Goal: Task Accomplishment & Management: Use online tool/utility

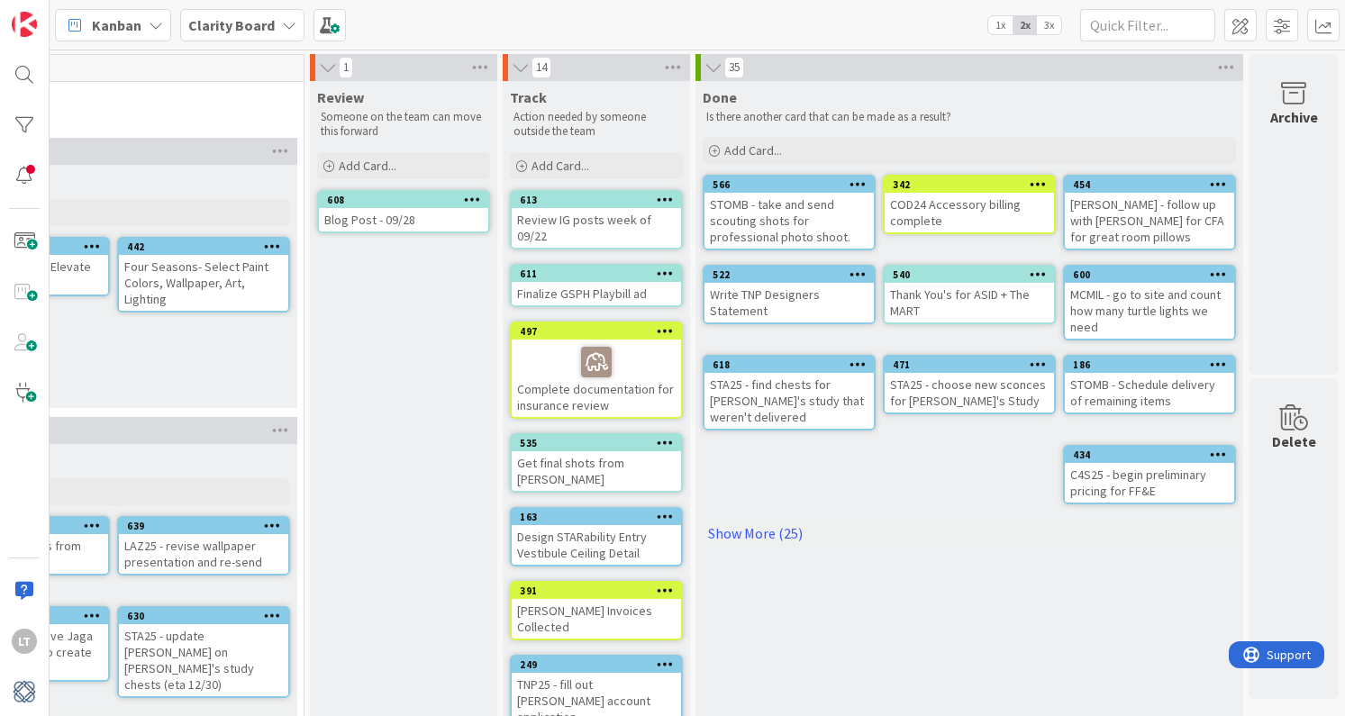
scroll to position [0, 1824]
click at [580, 163] on span "Add Card..." at bounding box center [561, 166] width 58 height 16
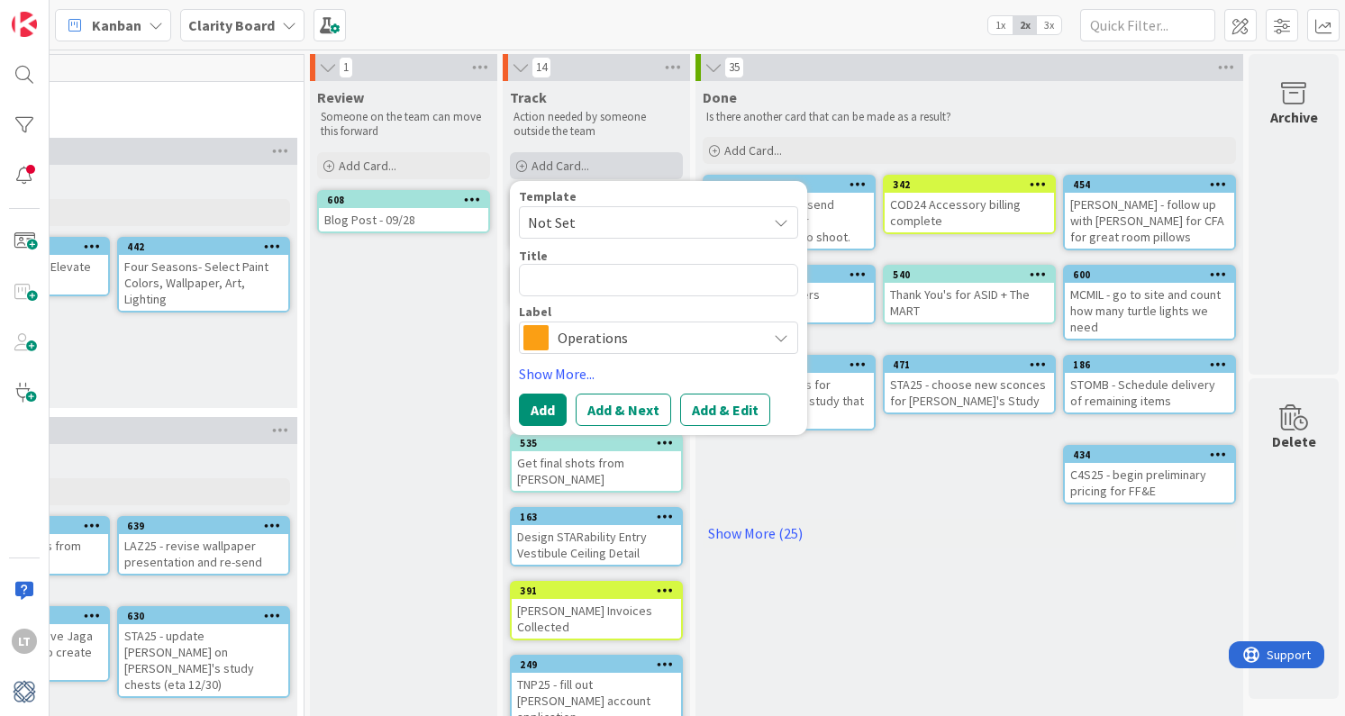
type textarea "x"
type textarea "S"
type textarea "x"
type textarea "ST"
type textarea "x"
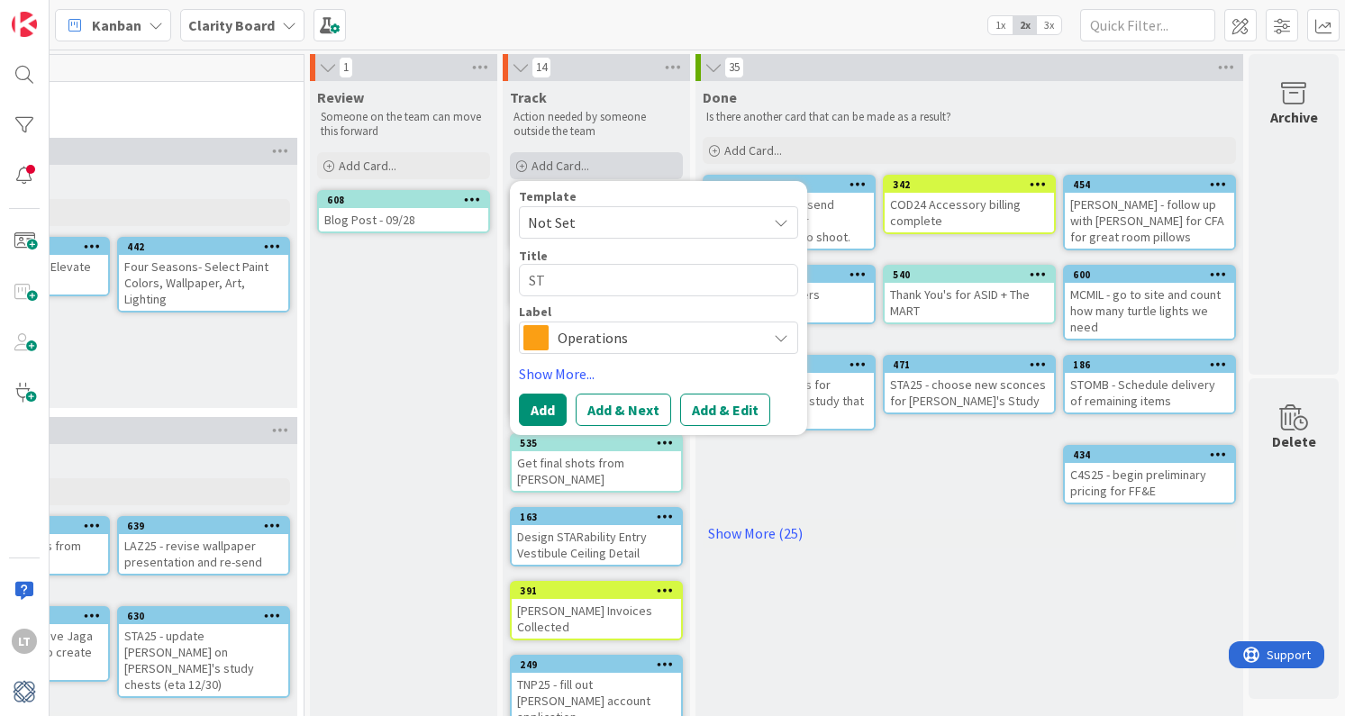
type textarea "STA"
type textarea "x"
type textarea "STA2"
type textarea "x"
type textarea "STA25"
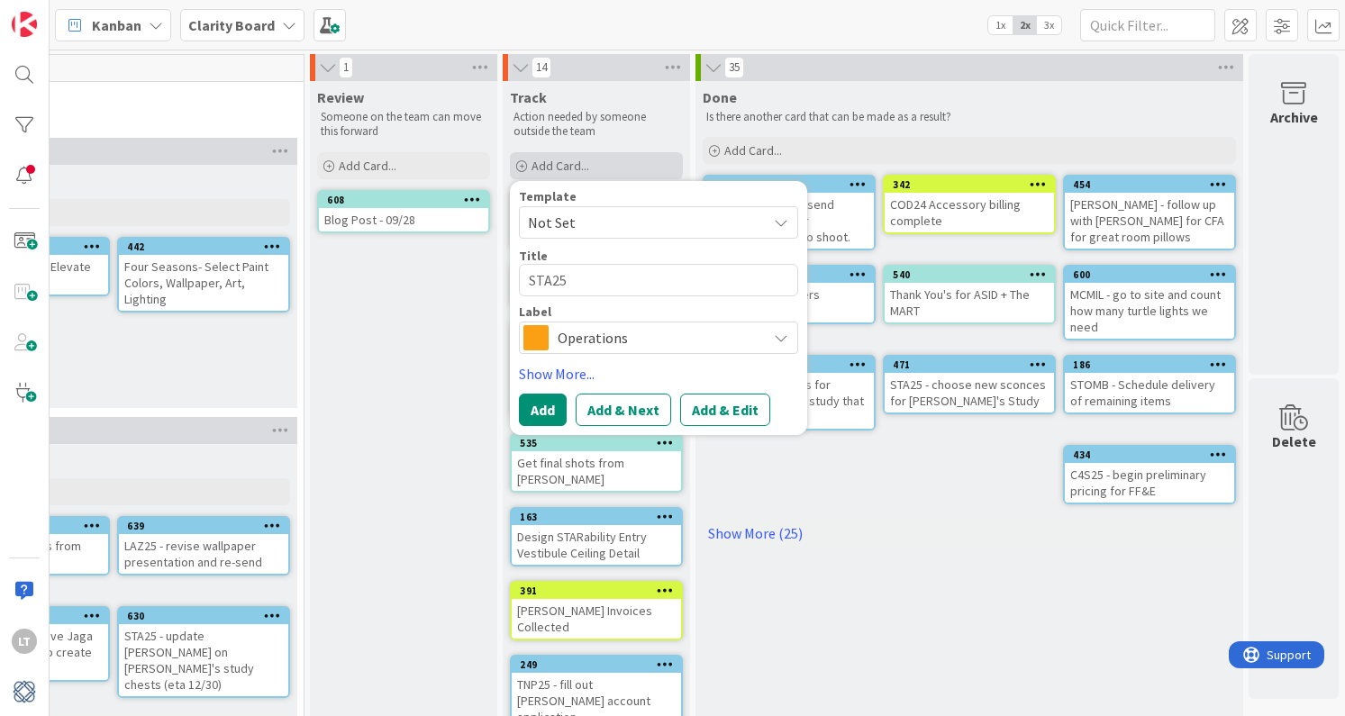
type textarea "x"
type textarea "STA25"
type textarea "x"
type textarea "STA25 ="
type textarea "x"
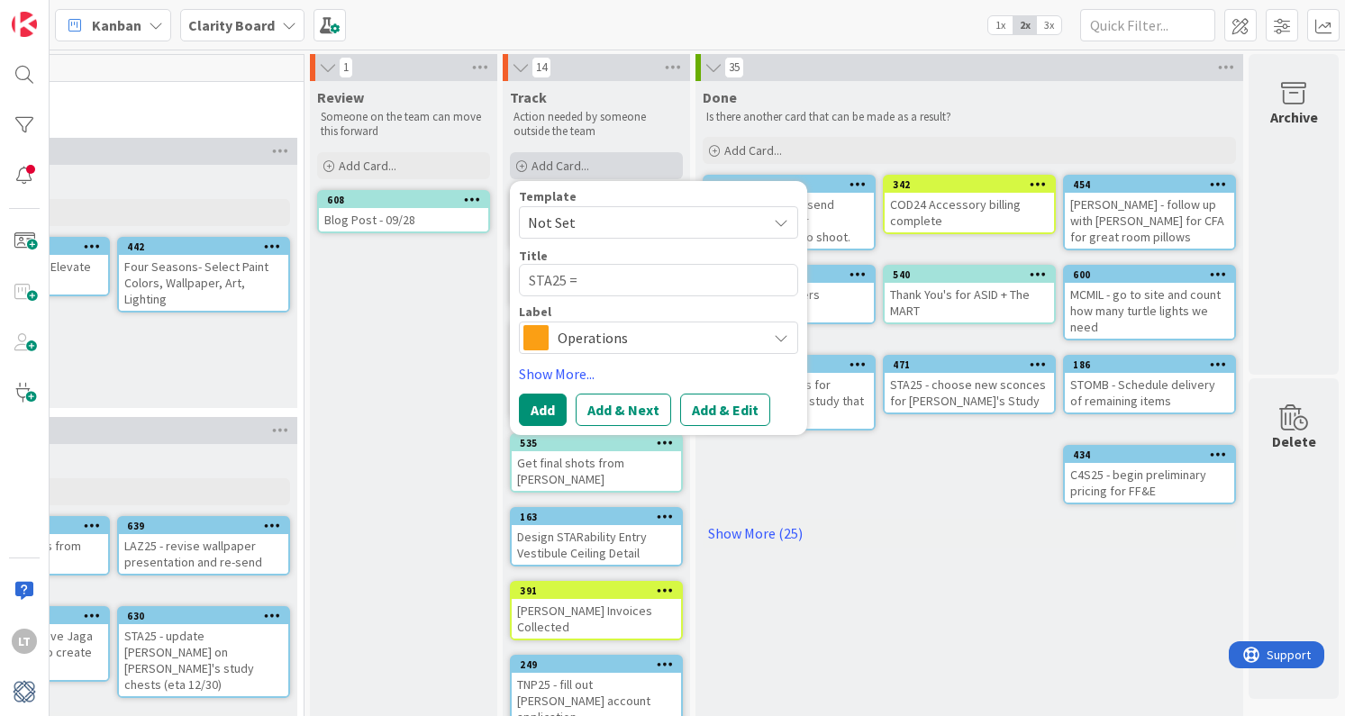
type textarea "STA25 ="
type textarea "x"
type textarea "STA25 ="
type textarea "x"
type textarea "STA25"
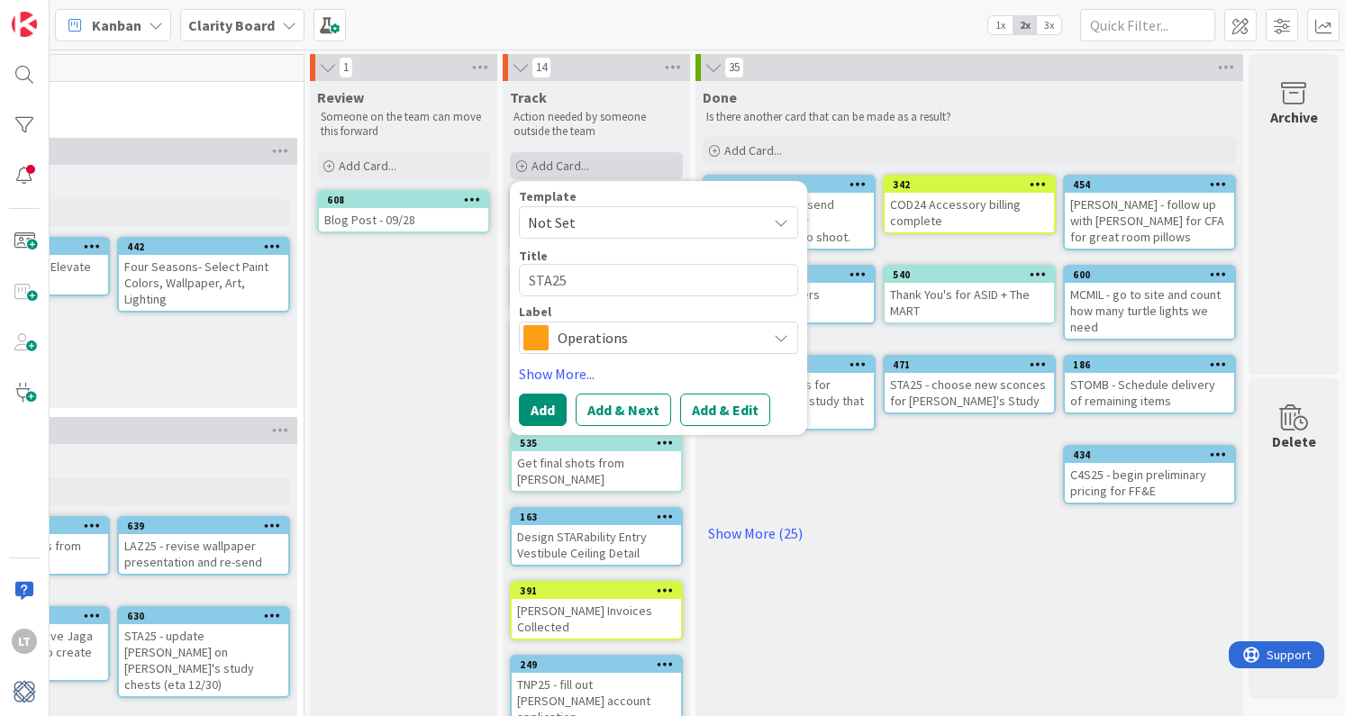
type textarea "x"
type textarea "STA25 -"
type textarea "x"
type textarea "STA25 -"
type textarea "x"
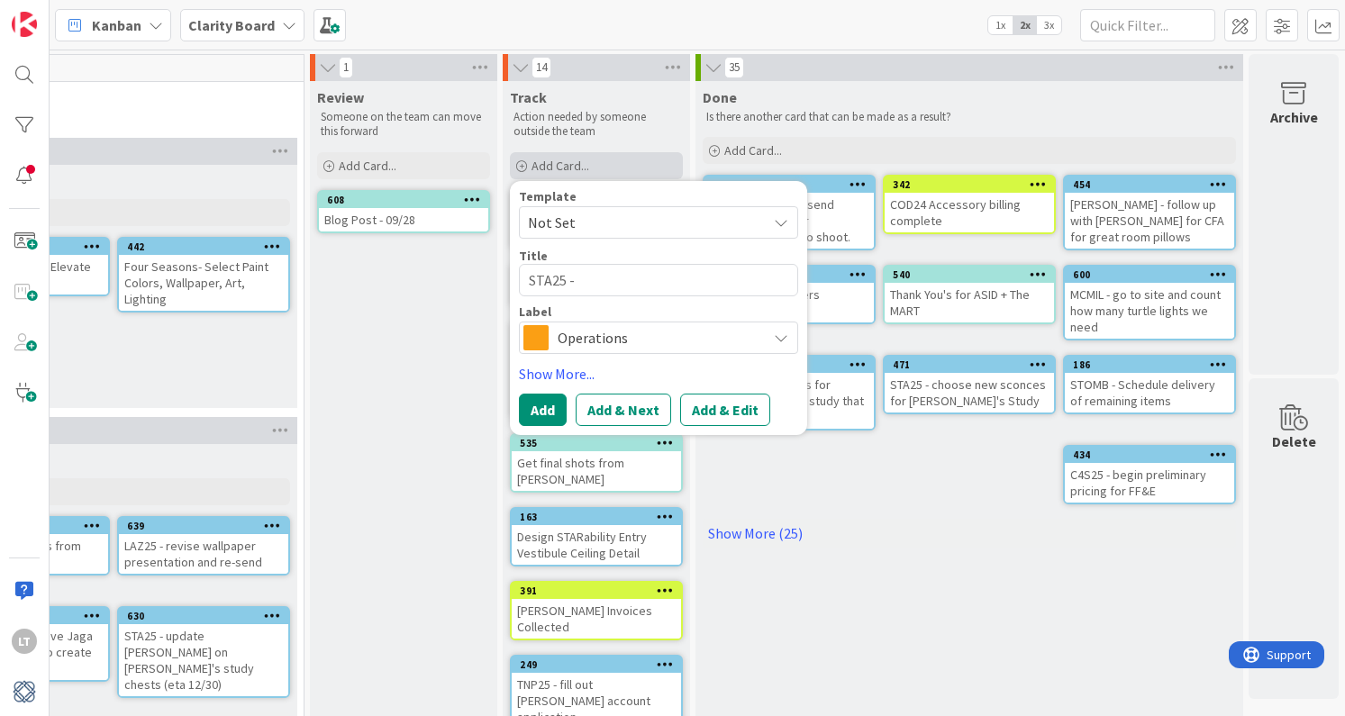
type textarea "STA25 - F"
type textarea "x"
type textarea "STA25 - Fo"
type textarea "x"
type textarea "STA25 - Fol"
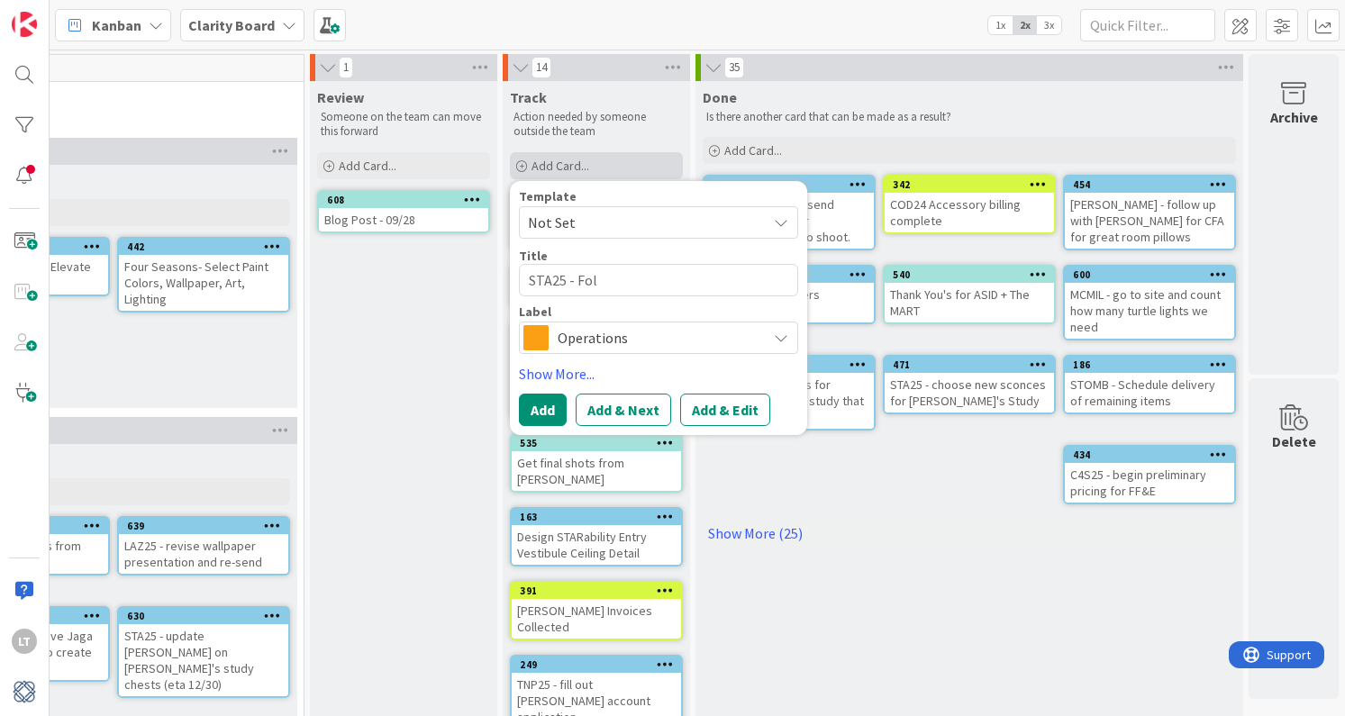
type textarea "x"
type textarea "STA25 - Foll"
type textarea "x"
type textarea "STA25 - Follo"
type textarea "x"
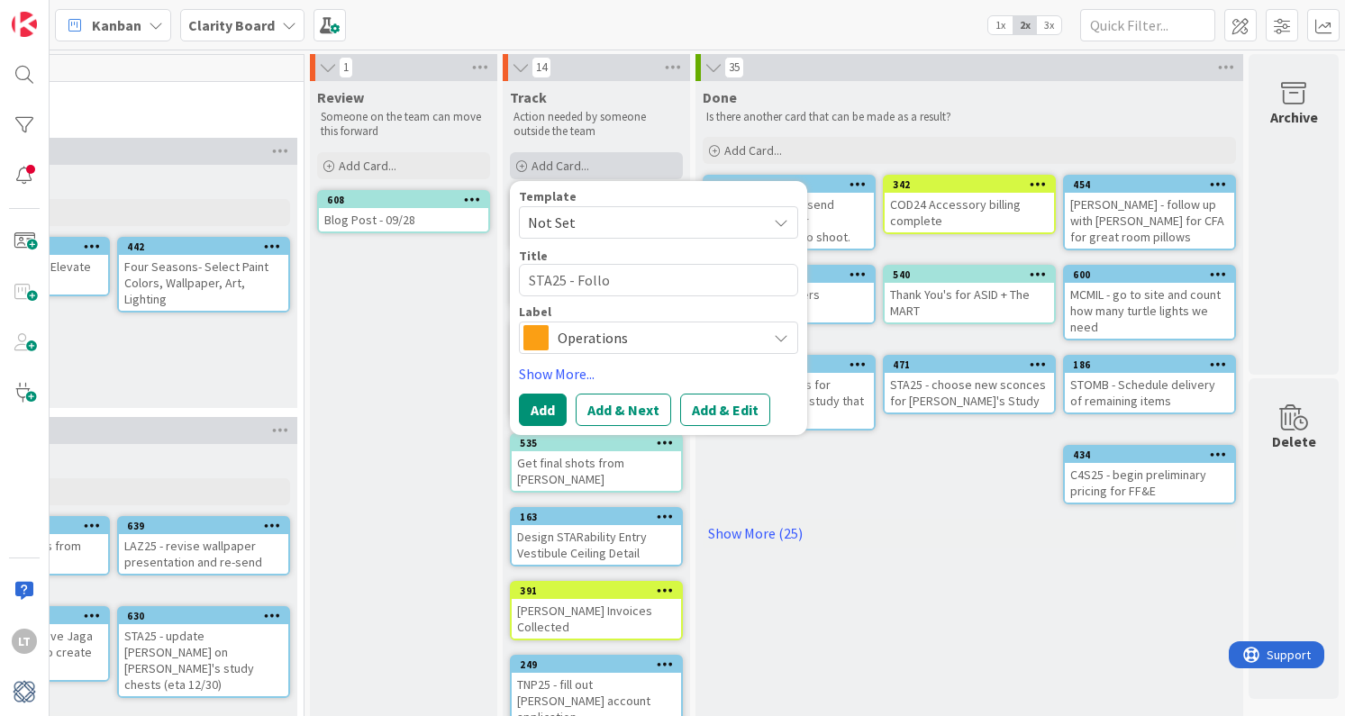
type textarea "STA25 - Follow"
type textarea "x"
type textarea "STA25 - Follow"
type textarea "x"
type textarea "STA25 - Follow u"
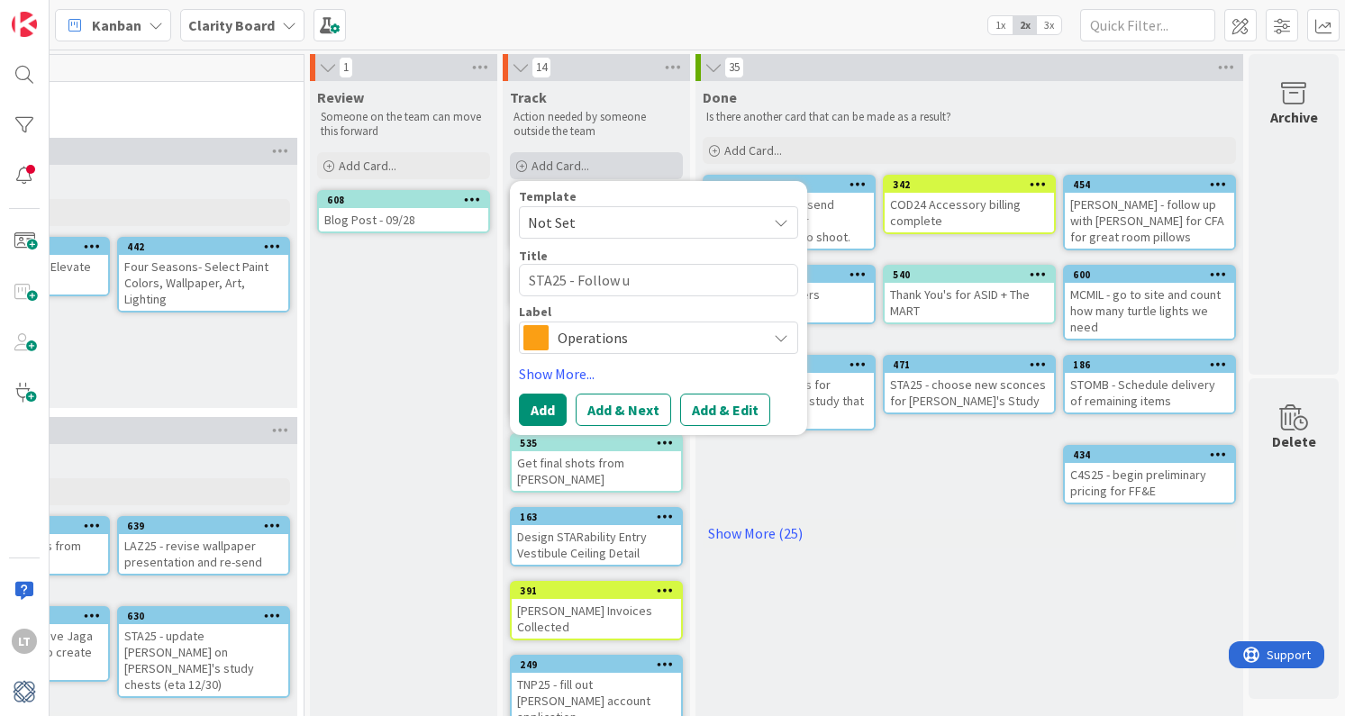
type textarea "x"
type textarea "STA25 - Follow up"
type textarea "x"
type textarea "STA25 - Follow up"
type textarea "x"
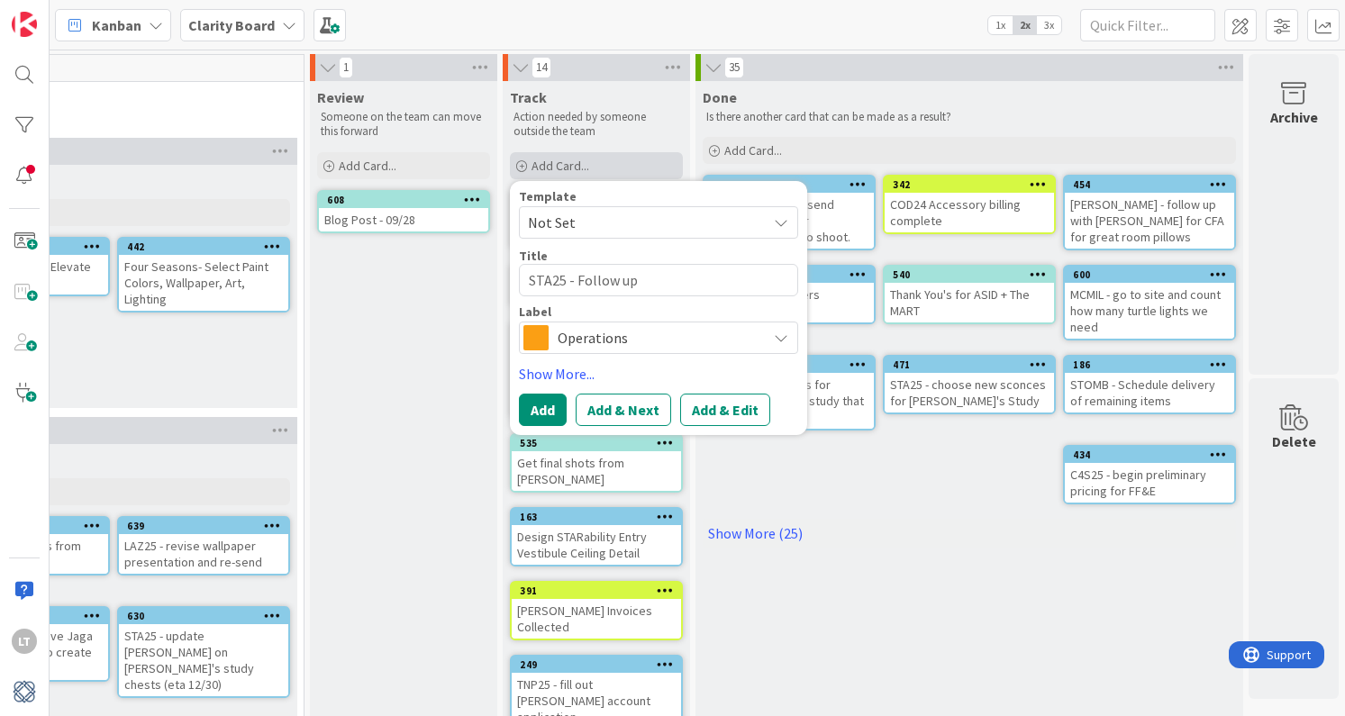
type textarea "STA25 - Follow up w"
type textarea "x"
type textarea "STA25 - Follow up wi"
type textarea "x"
type textarea "STA25 - Follow up wit"
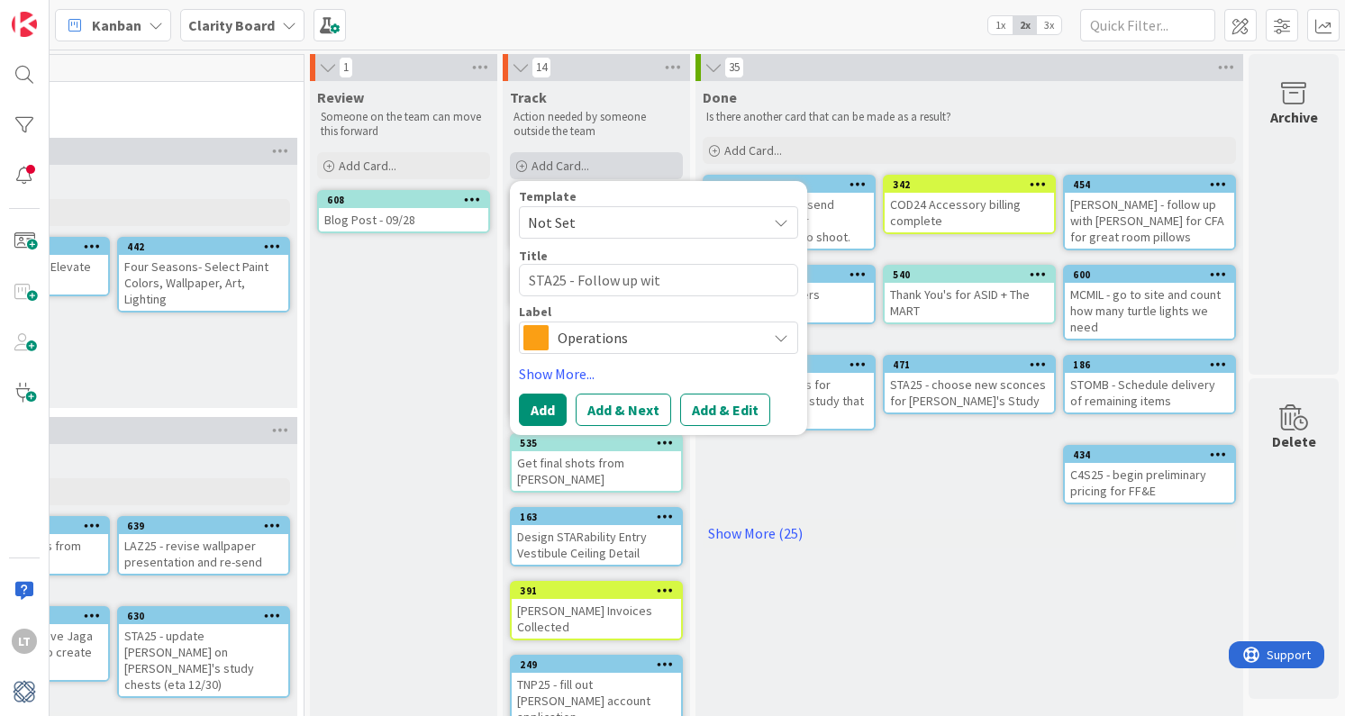
type textarea "x"
type textarea "STA25 - Follow up with"
type textarea "x"
type textarea "STA25 - Follow up with"
type textarea "x"
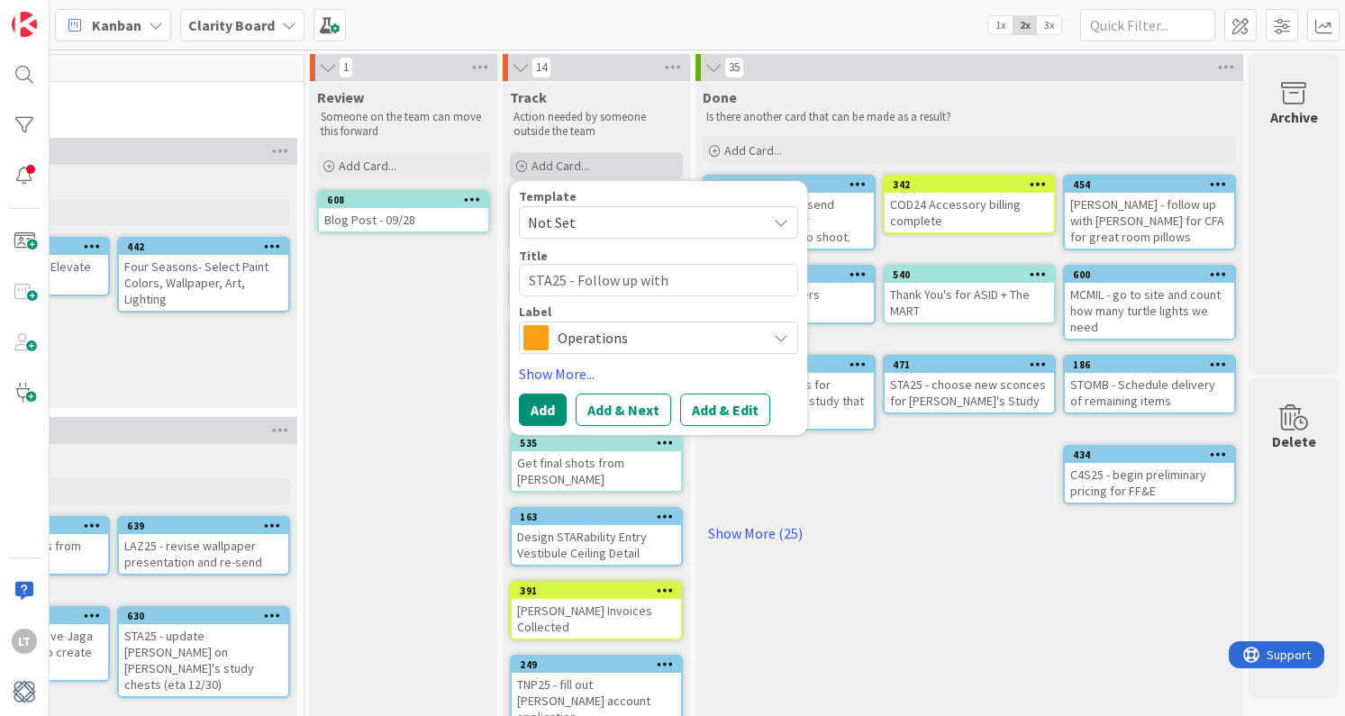
type textarea "STA25 - Follow up with K"
type textarea "x"
type textarea "STA25 - Follow up with [PERSON_NAME]"
type textarea "x"
type textarea "STA25 - Follow up with [PERSON_NAME]"
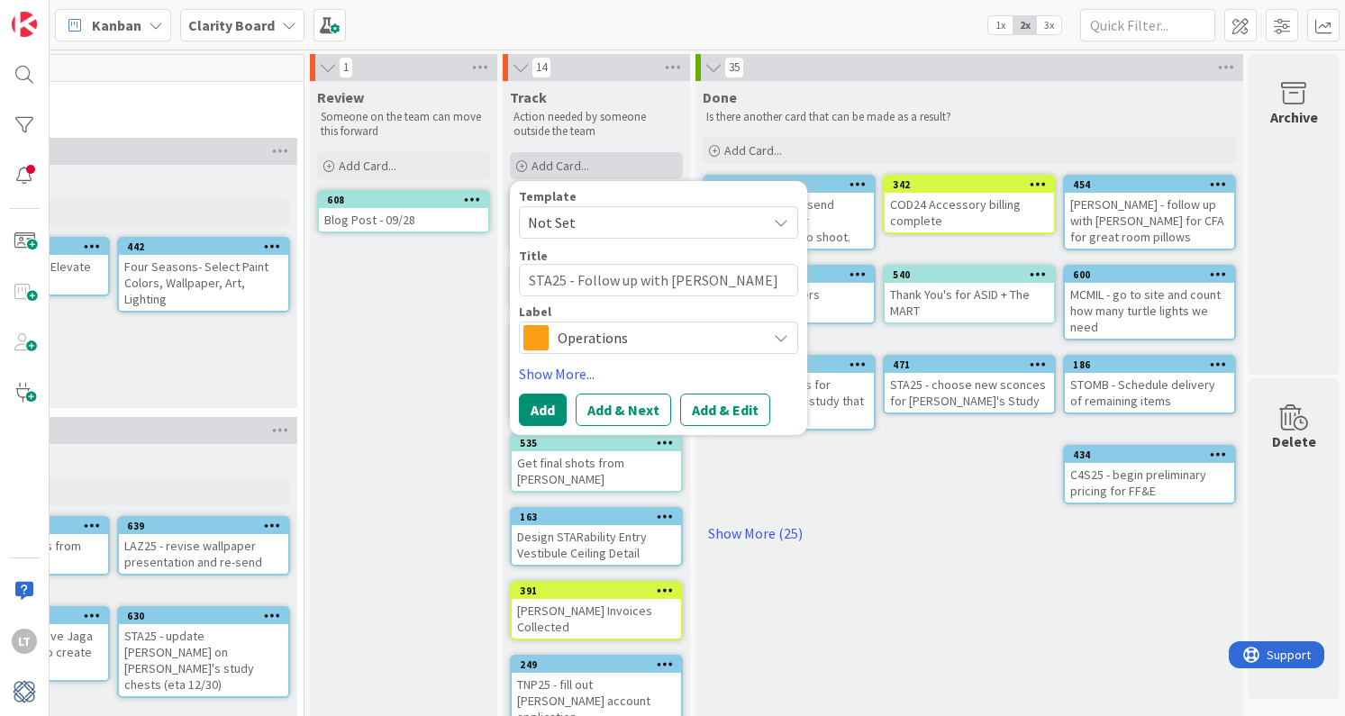
type textarea "x"
type textarea "STA25 - Follow up with [PERSON_NAME]"
type textarea "x"
type textarea "STA25 - Follow up with [PERSON_NAME]"
type textarea "x"
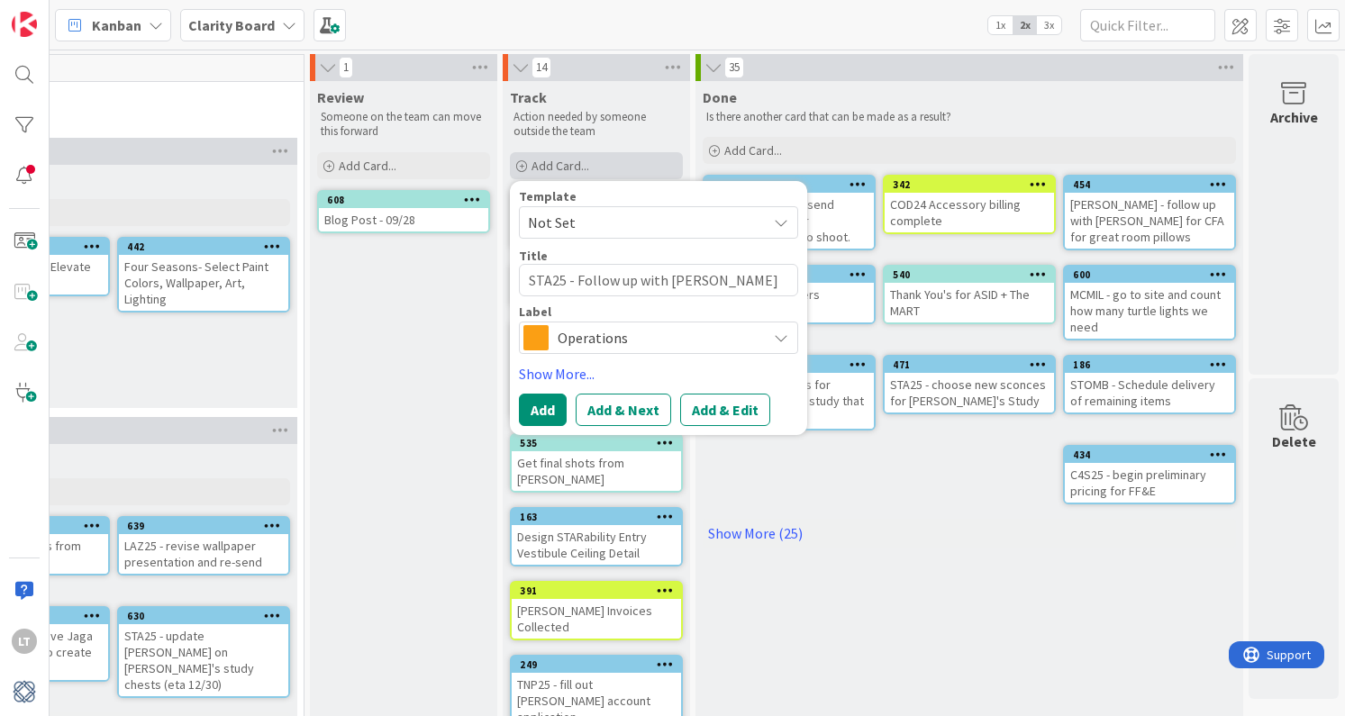
type textarea "STA25 - Follow up with [PERSON_NAME]"
type textarea "x"
type textarea "STA25 - Follow up with [PERSON_NAME]/"
type textarea "x"
type textarea "STA25 - Follow up with Kravet/C"
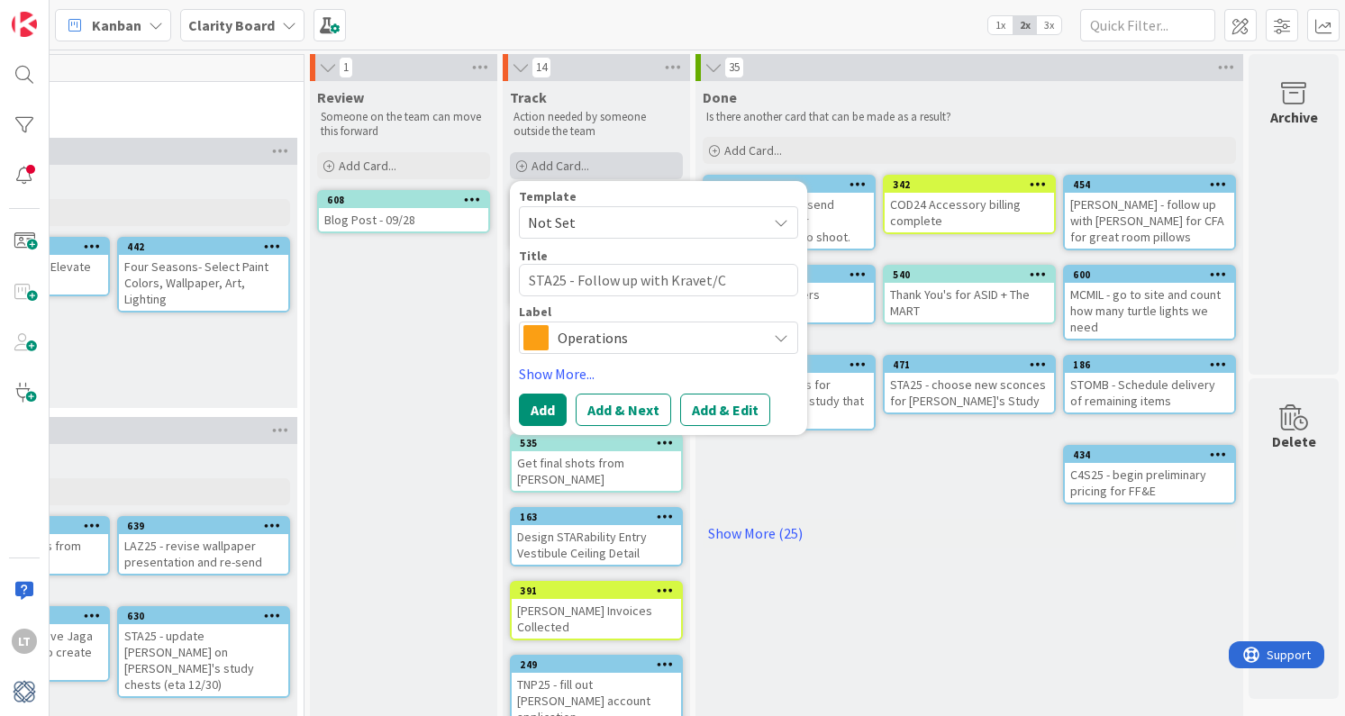
type textarea "x"
type textarea "STA25 - Follow up with Kravet/Ce"
type textarea "x"
type textarea "STA25 - Follow up with Kravet/Cen"
type textarea "x"
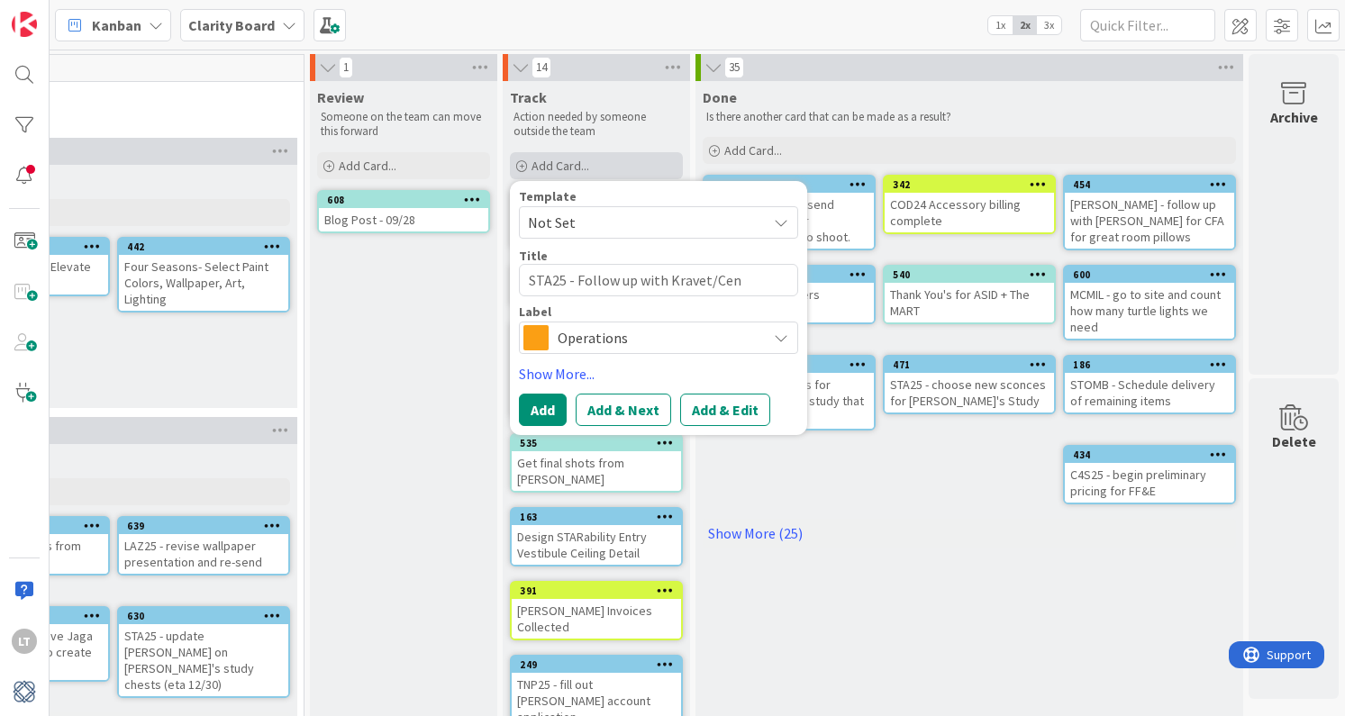
type textarea "STA25 - Follow up with [PERSON_NAME]/Cent"
type textarea "x"
type textarea "STA25 - Follow up with [PERSON_NAME]/Centr"
type textarea "x"
type textarea "STA25 - Follow up with Kravet/Centru"
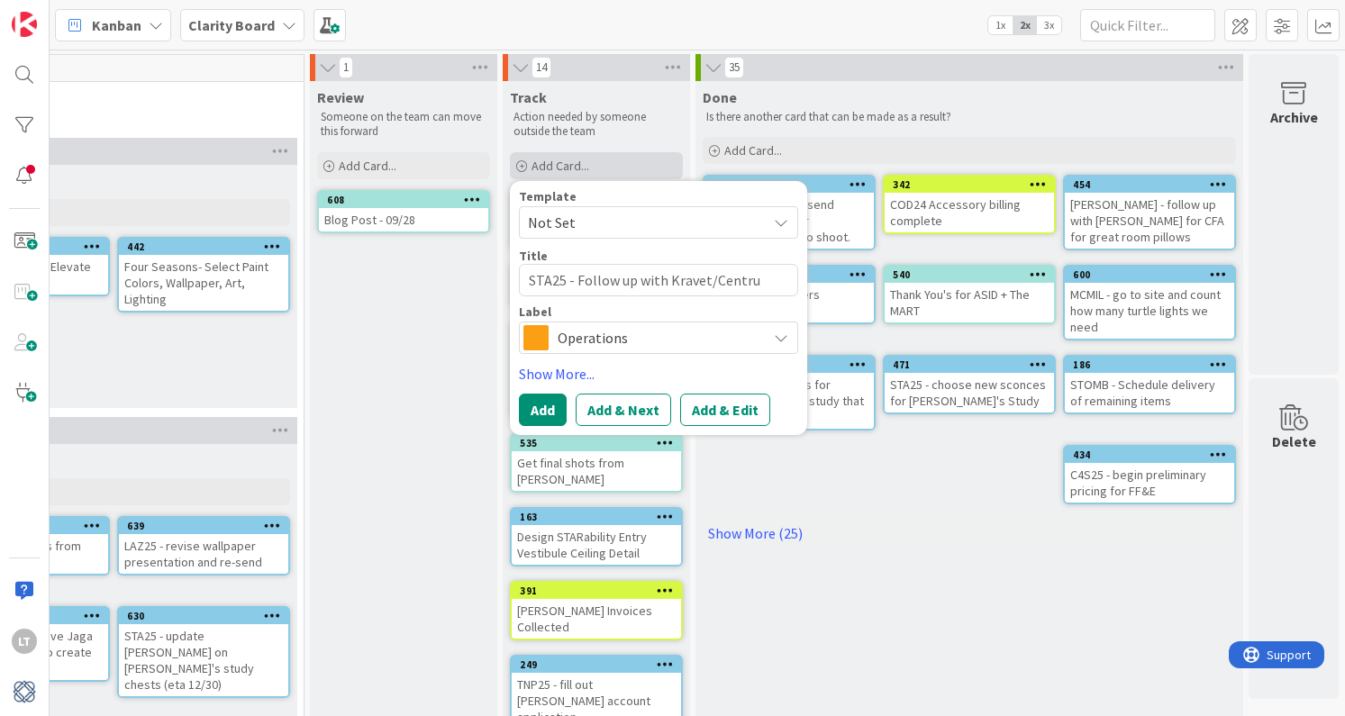
type textarea "x"
type textarea "STA25 - Follow up with [PERSON_NAME]/Centr"
type textarea "x"
type textarea "STA25 - Follow up with [PERSON_NAME]/Cent"
type textarea "x"
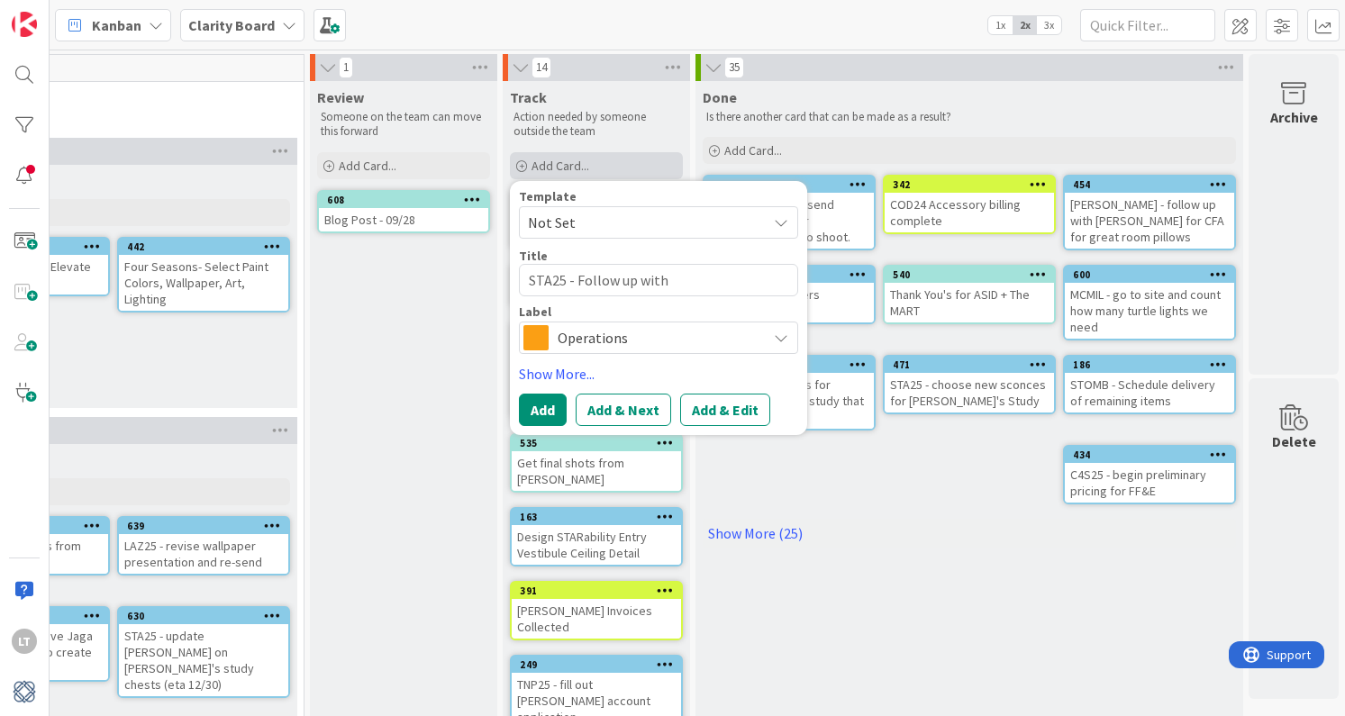
type textarea "STA25 - Follow up with [PERSON_NAME]/Centu"
type textarea "x"
type textarea "STA25 - Follow up with [PERSON_NAME]/Centur"
type textarea "x"
type textarea "STA25 - Follow up with Kravet/Century"
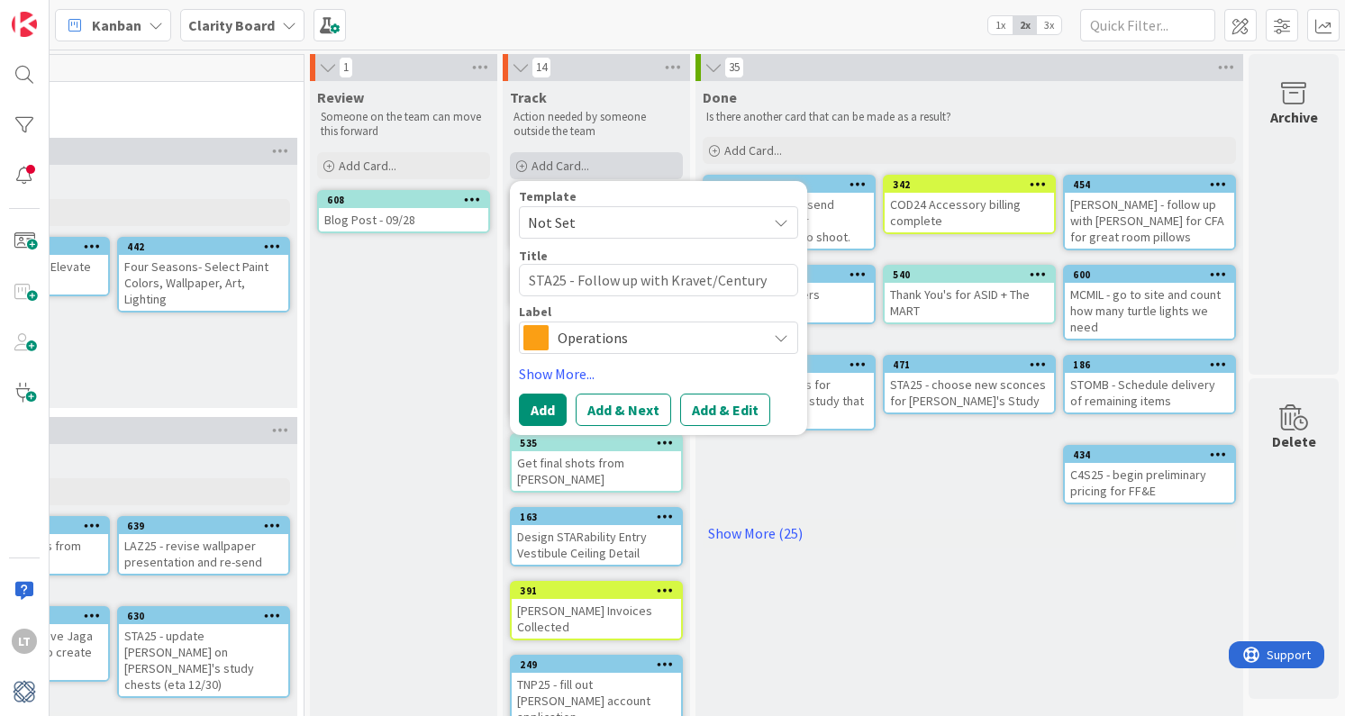
type textarea "x"
type textarea "STA25 - Follow up with Kravet/Century"
type textarea "x"
type textarea "STA25 - Follow up with Kravet/Century r"
type textarea "x"
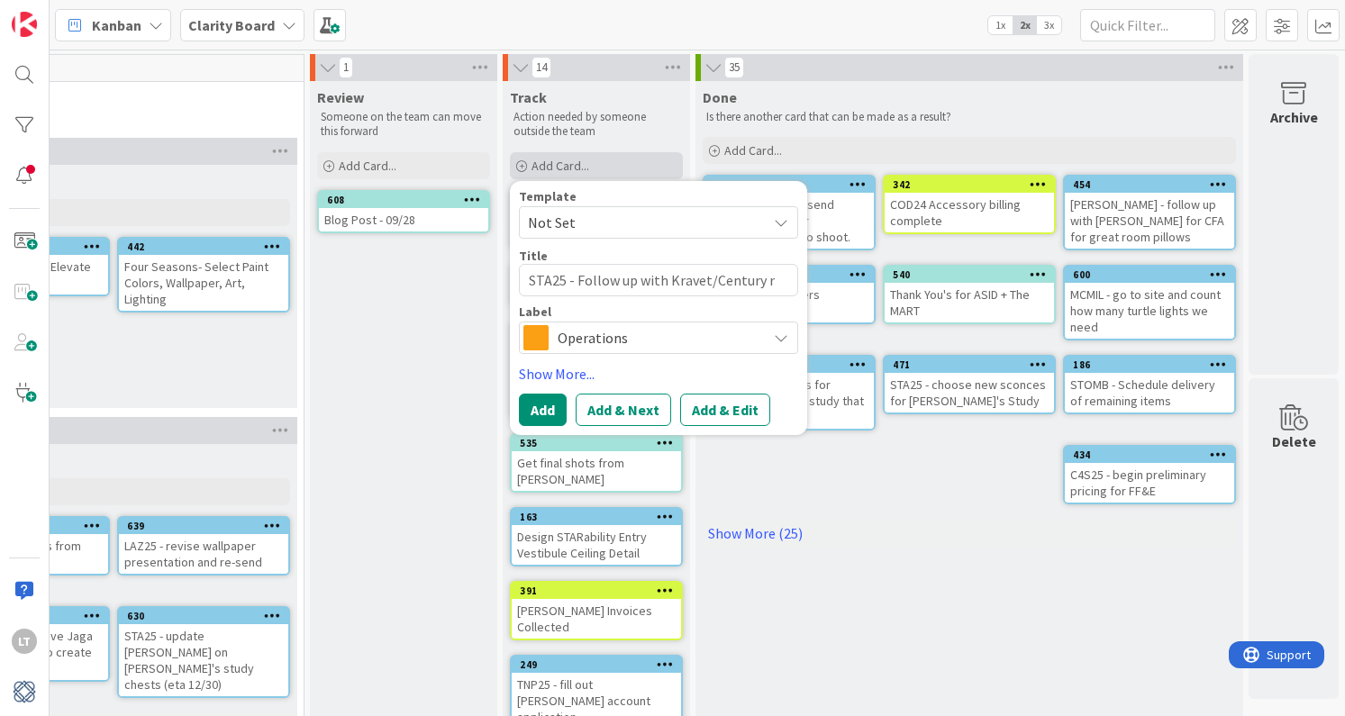
type textarea "STA25 - Follow up with Kravet/Century re"
type textarea "x"
type textarea "STA25 - Follow up with Kravet/Century reg"
type textarea "x"
type textarea "STA25 - Follow up with [PERSON_NAME]/Century rega"
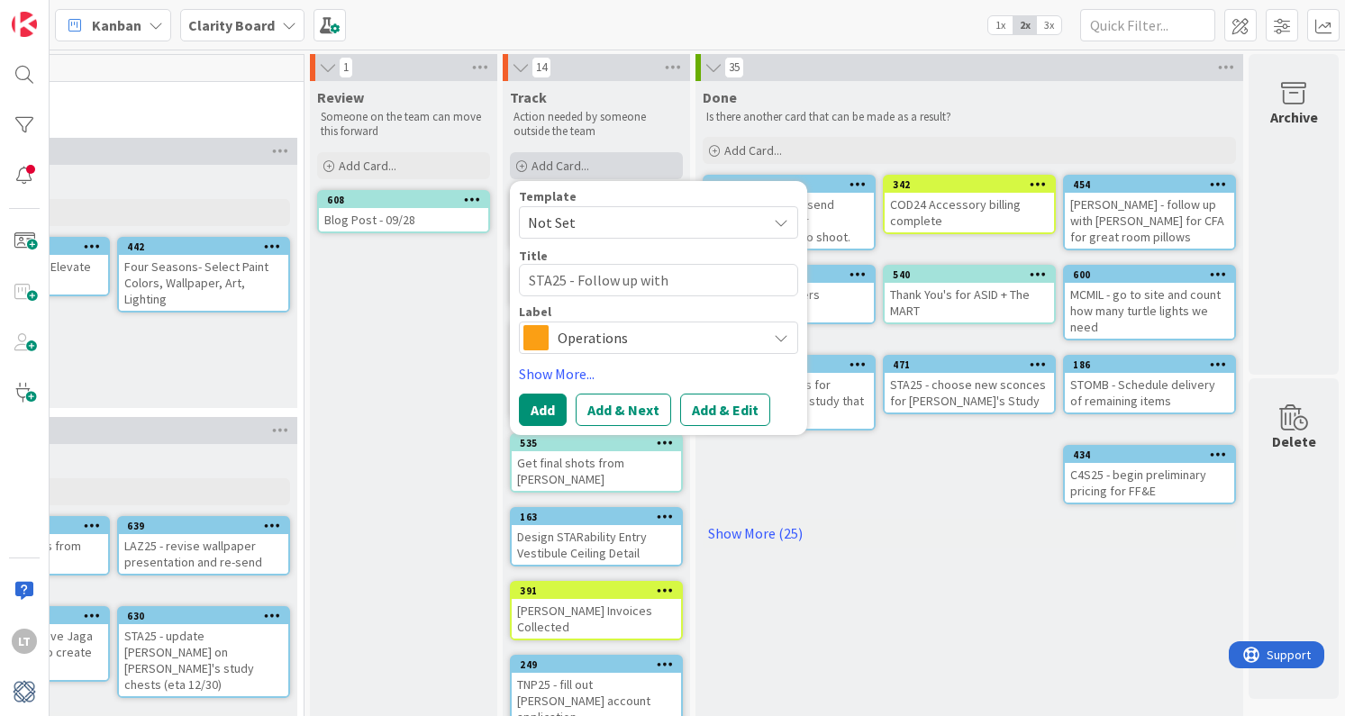
type textarea "x"
type textarea "STA25 - Follow up with Kravet/Century regar"
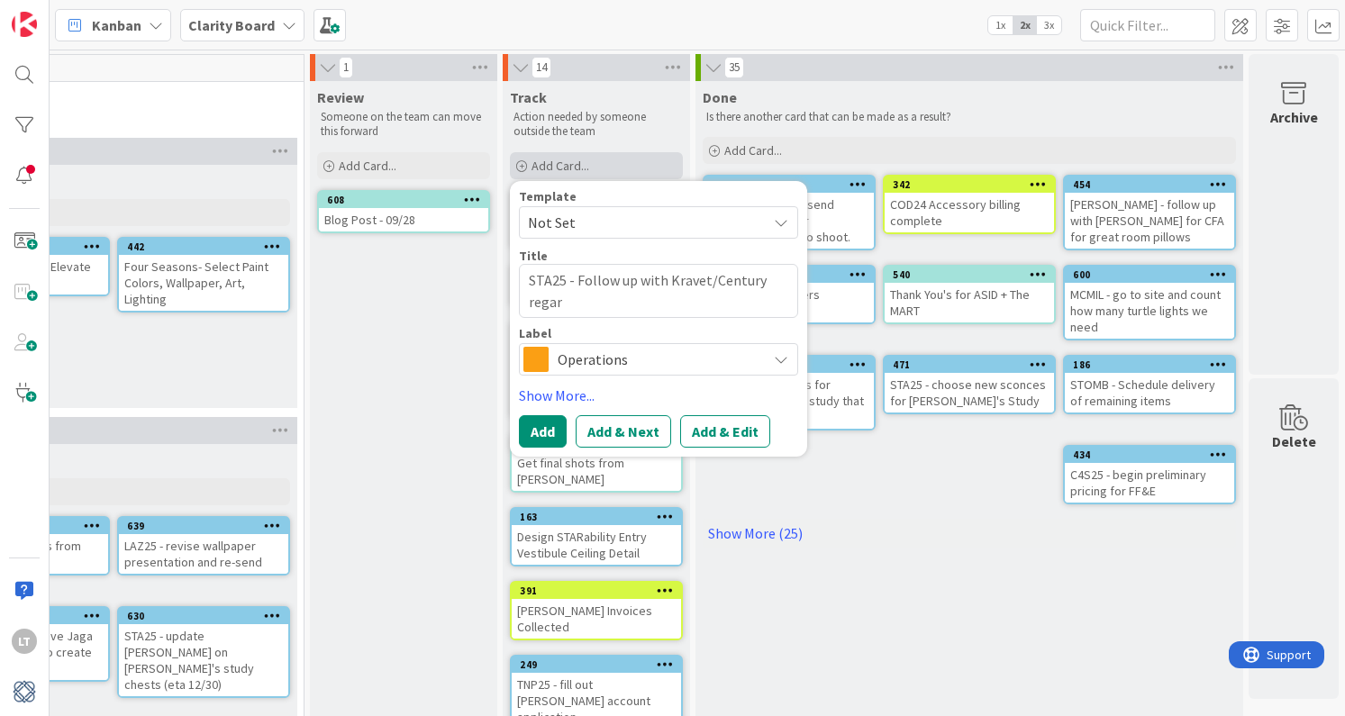
type textarea "x"
type textarea "STA25 - Follow up with Kravet/Century regard"
type textarea "x"
type textarea "STA25 - Follow up with Kravet/Century regardi"
type textarea "x"
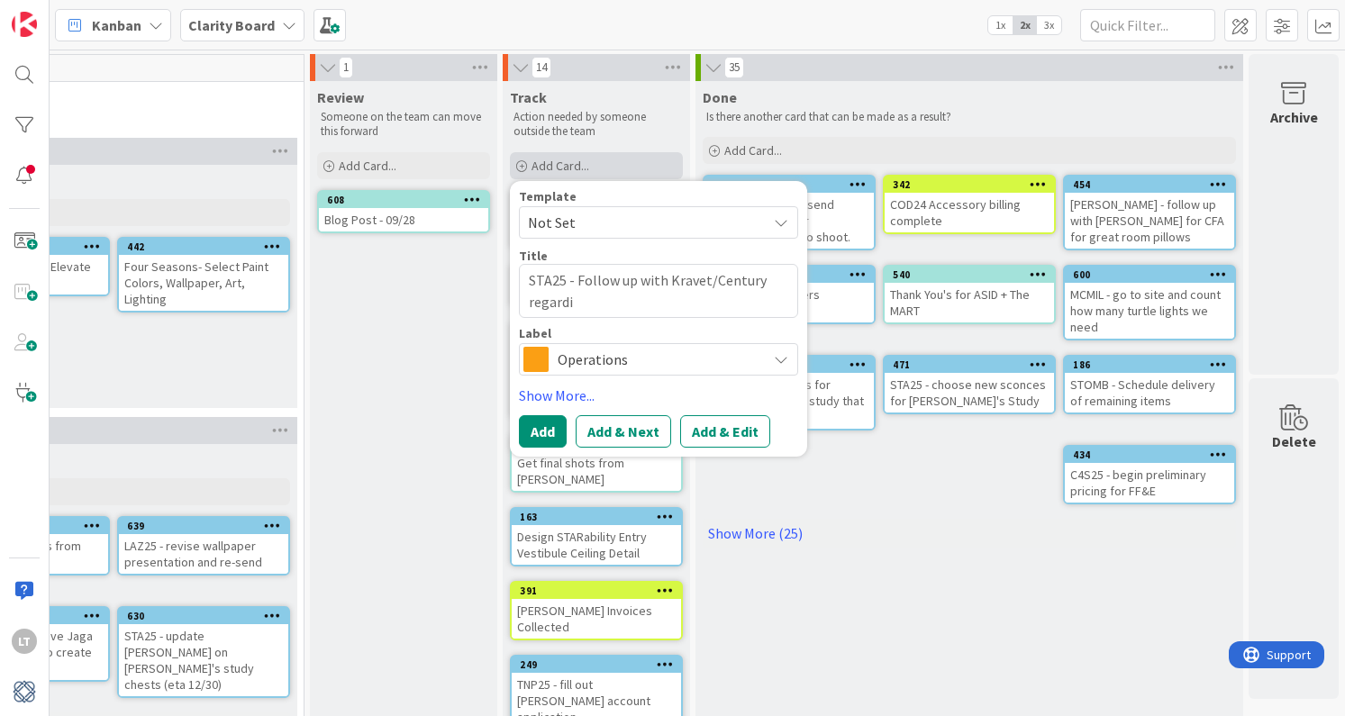
type textarea "STA25 - Follow up with Kravet/Century regardin"
type textarea "x"
type textarea "STA25 - Follow up with Kravet/Century regarding"
type textarea "x"
type textarea "STA25 - Follow up with Kravet/Century regarding g"
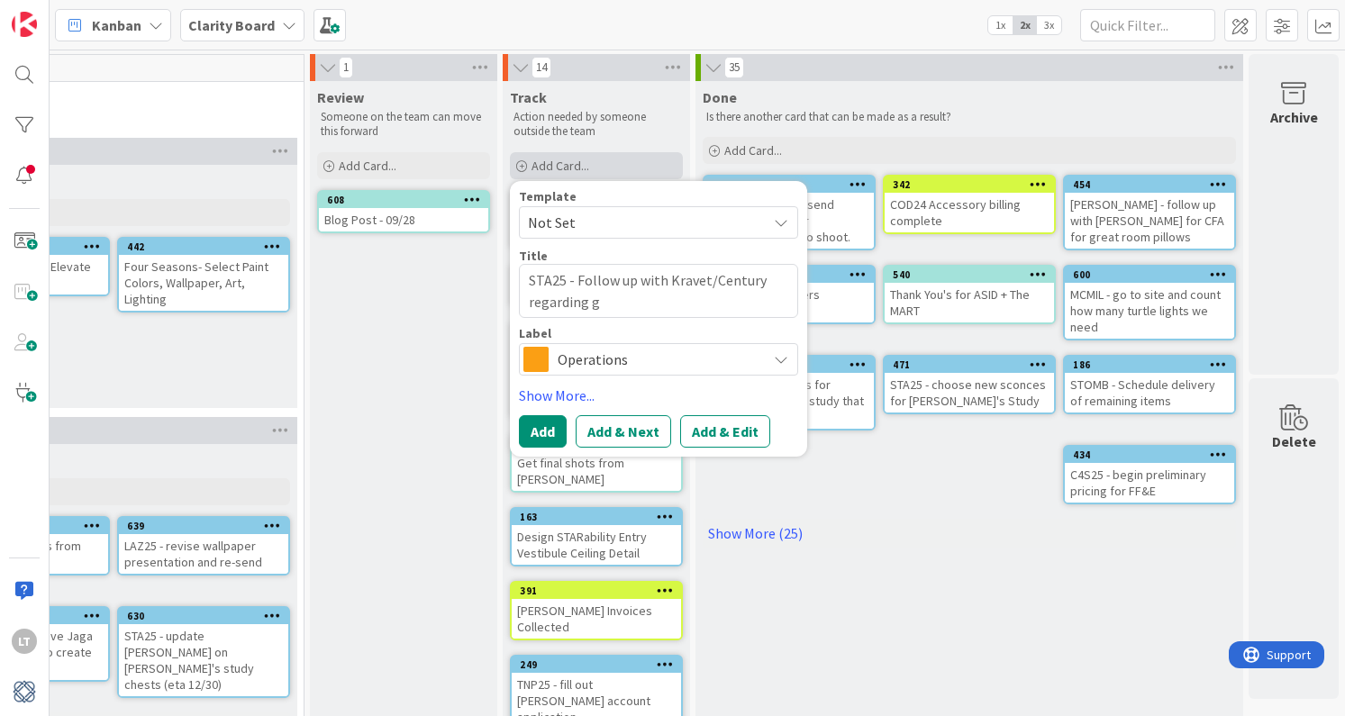
type textarea "x"
type textarea "STA25 - Follow up with Kravet/Century regarding"
type textarea "x"
type textarea "STA25 - Follow up with Kravet/Century regarding"
type textarea "x"
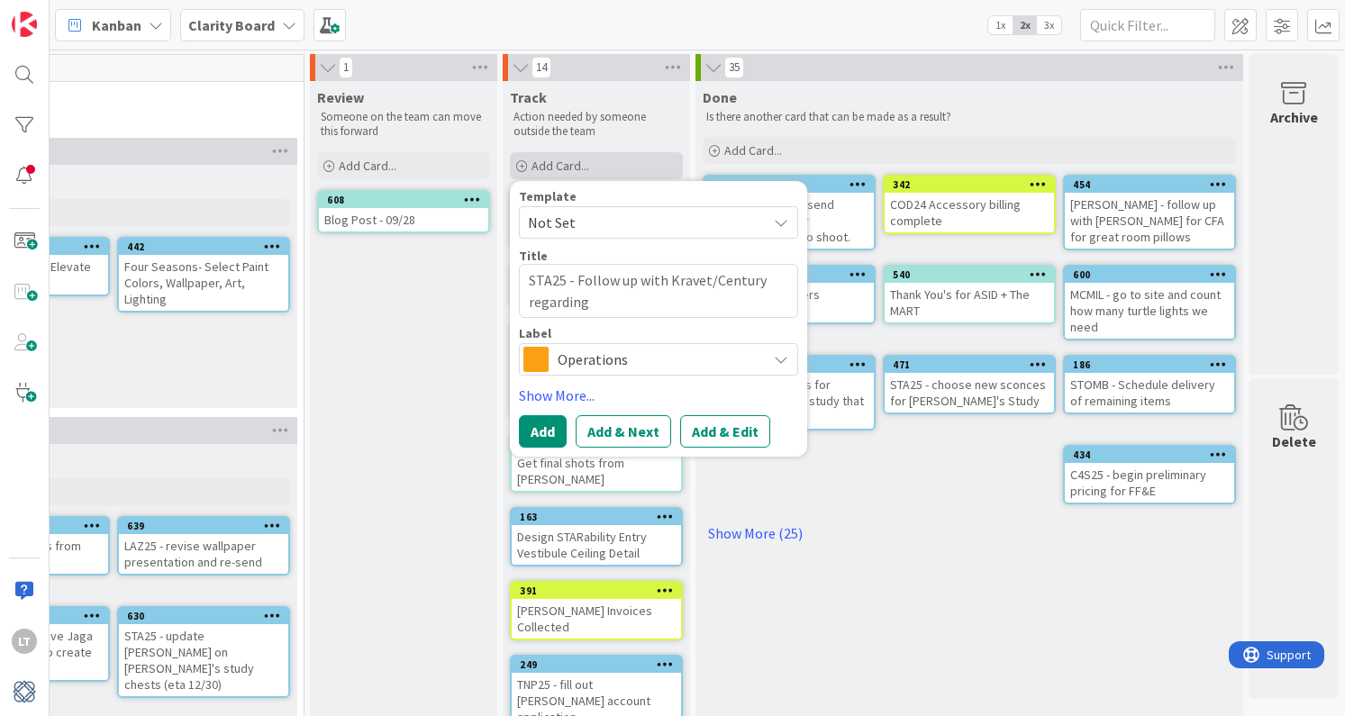
type textarea "STA25 - Follow up with Kravet/Century regarding"
type textarea "x"
type textarea "STA25 - Follow up with Kravet/Century regarding L"
type textarea "x"
type textarea "STA25 - Follow up with Kravet/Century regarding Li"
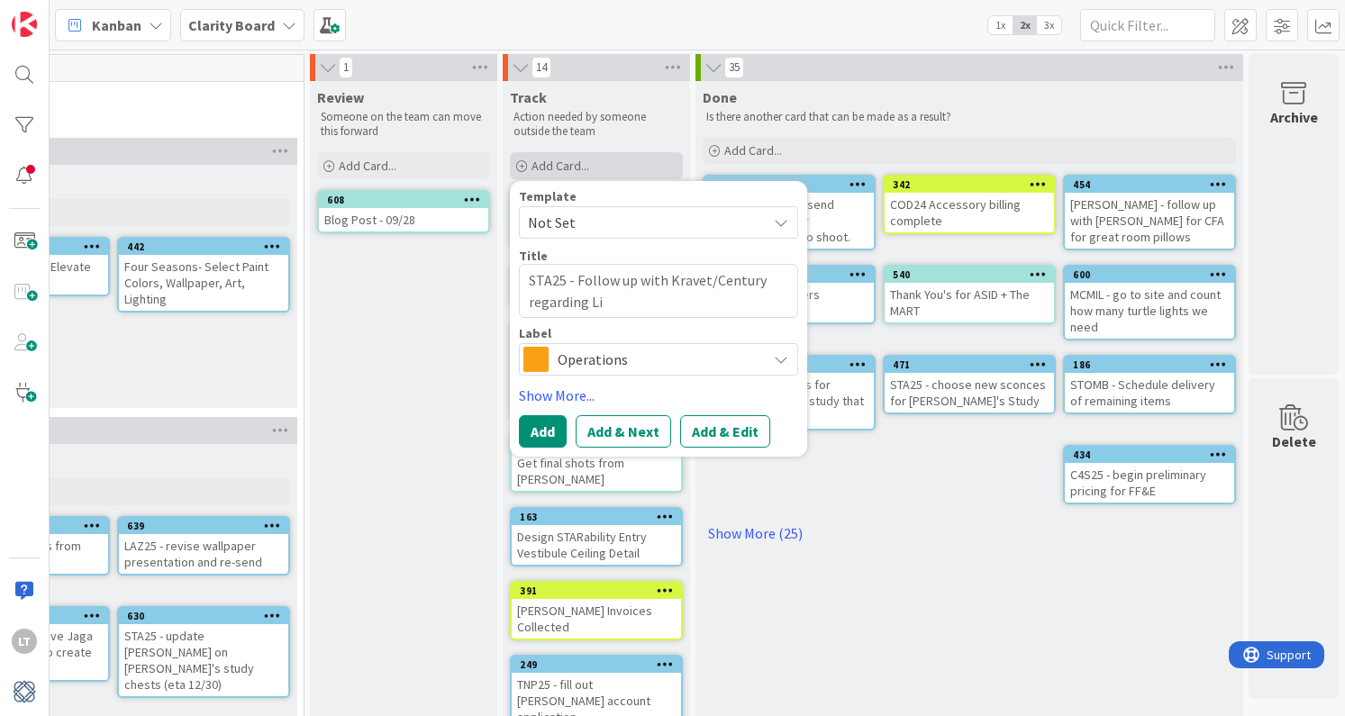
type textarea "x"
type textarea "STA25 - Follow up with Kravet/Century regarding [PERSON_NAME]"
type textarea "x"
type textarea "STA25 - Follow up with Kravet/Century regarding [PERSON_NAME]'"
type textarea "x"
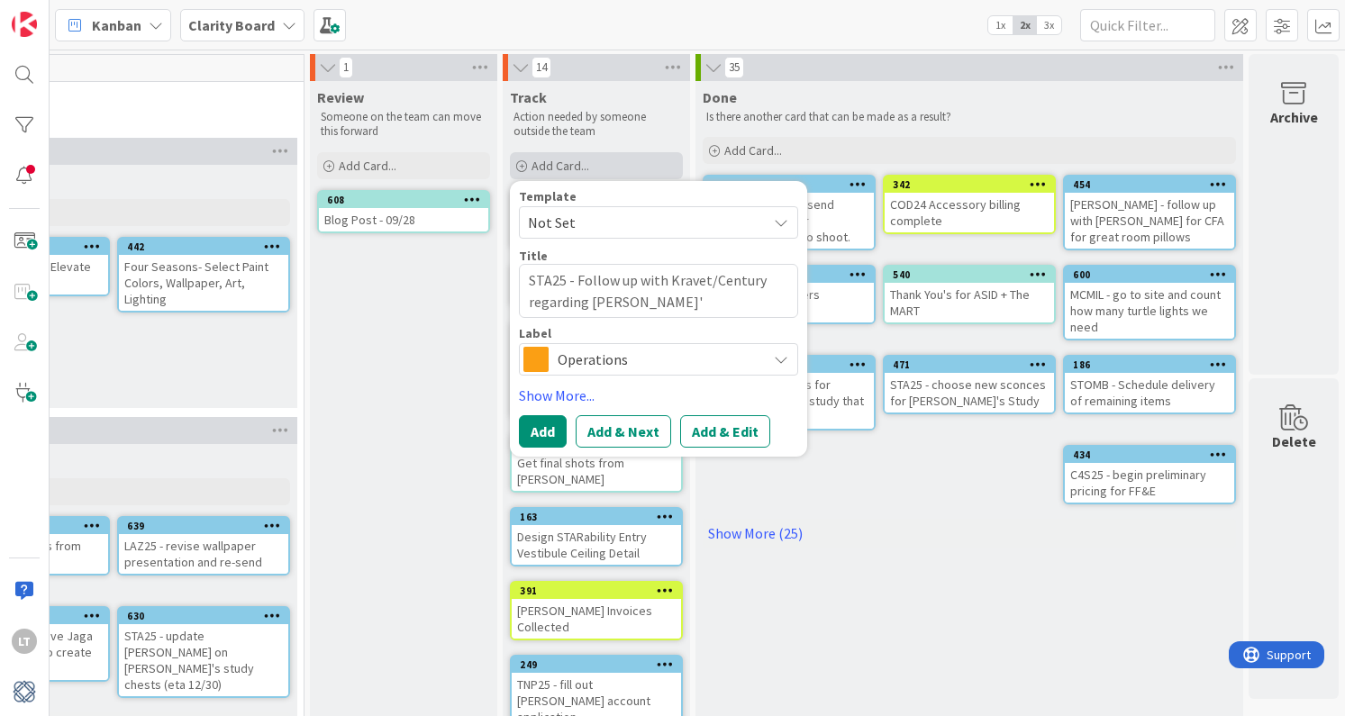
type textarea "STA25 - Follow up with Kravet/Century regarding [PERSON_NAME]'s"
type textarea "x"
type textarea "STA25 - Follow up with Kravet/Century regarding [PERSON_NAME]'s"
type textarea "x"
type textarea "STA25 - Follow up with Kravet/Century regarding [PERSON_NAME]'s S"
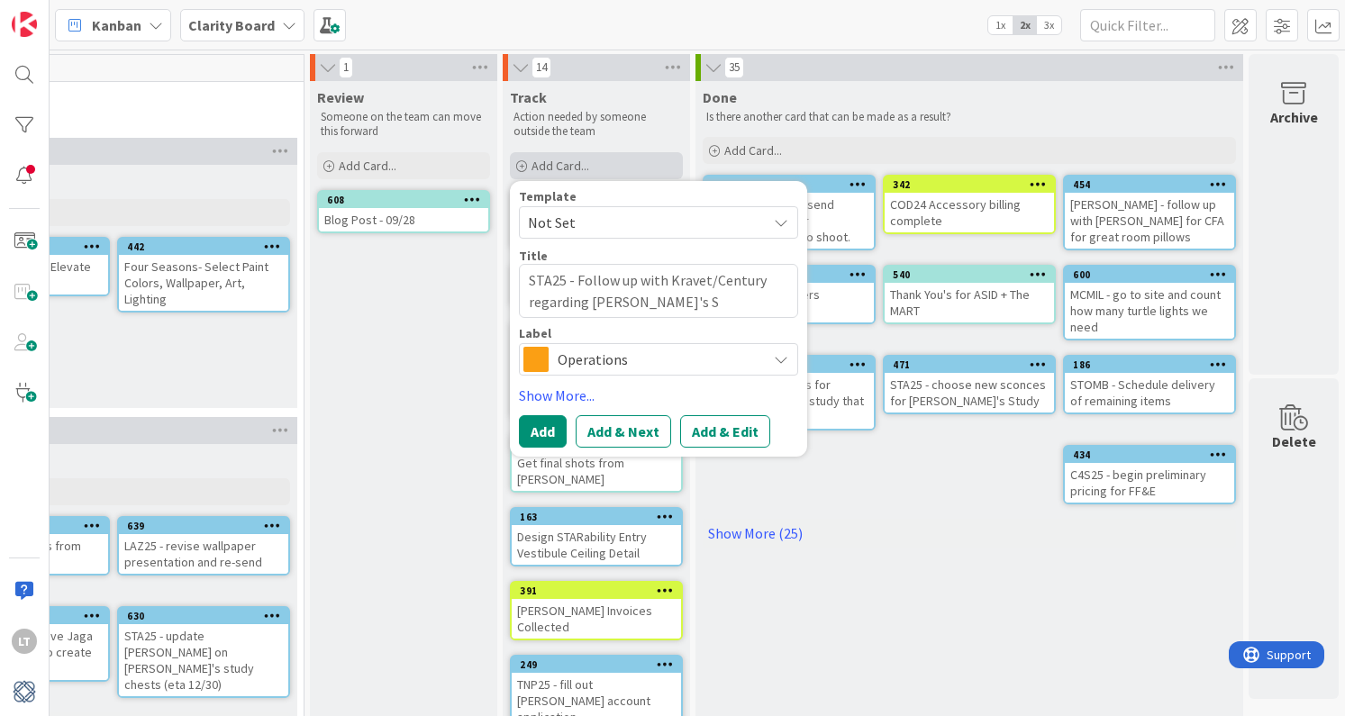
type textarea "x"
type textarea "STA25 - Follow up with Kravet/Century regarding [PERSON_NAME]'s So"
type textarea "x"
type textarea "STA25 - Follow up with [PERSON_NAME]/Century regarding [PERSON_NAME]'s Sof"
type textarea "x"
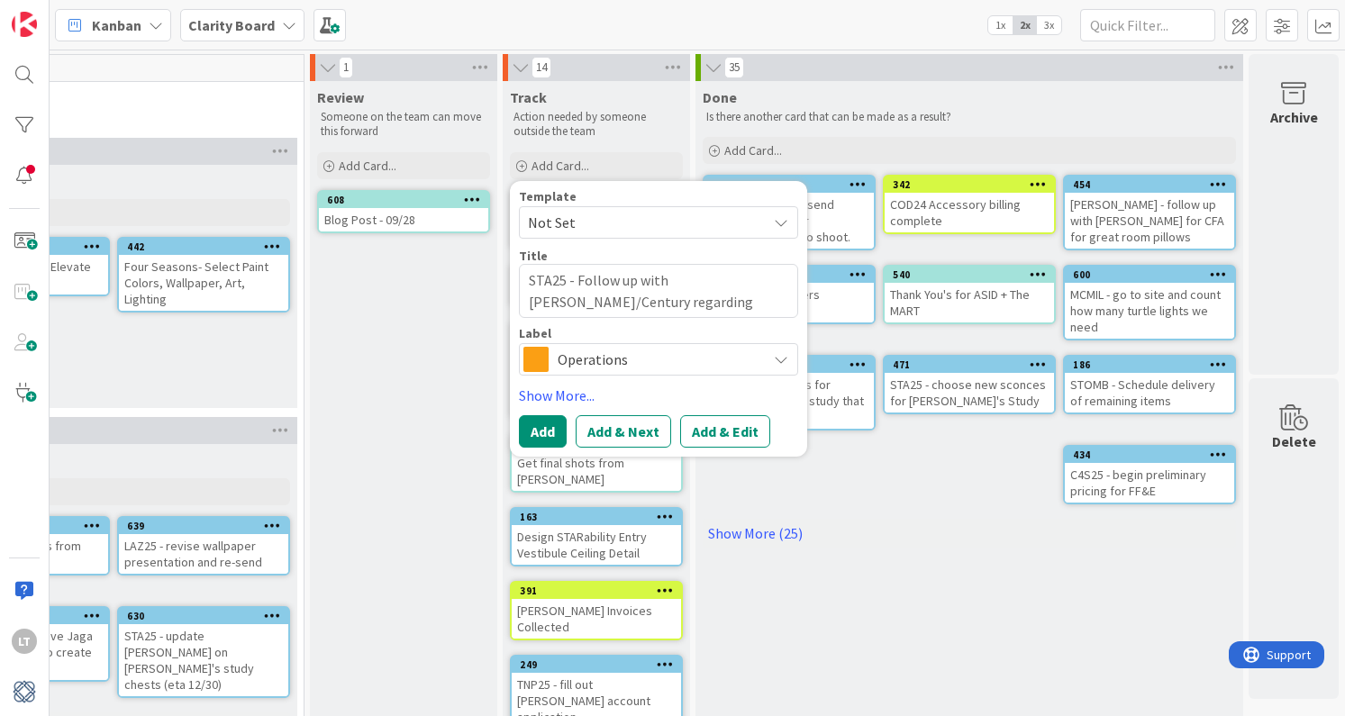
type textarea "STA25 - Follow up with [PERSON_NAME]/Century regarding [PERSON_NAME]'s Sofa"
click at [656, 350] on span "Operations" at bounding box center [658, 359] width 200 height 25
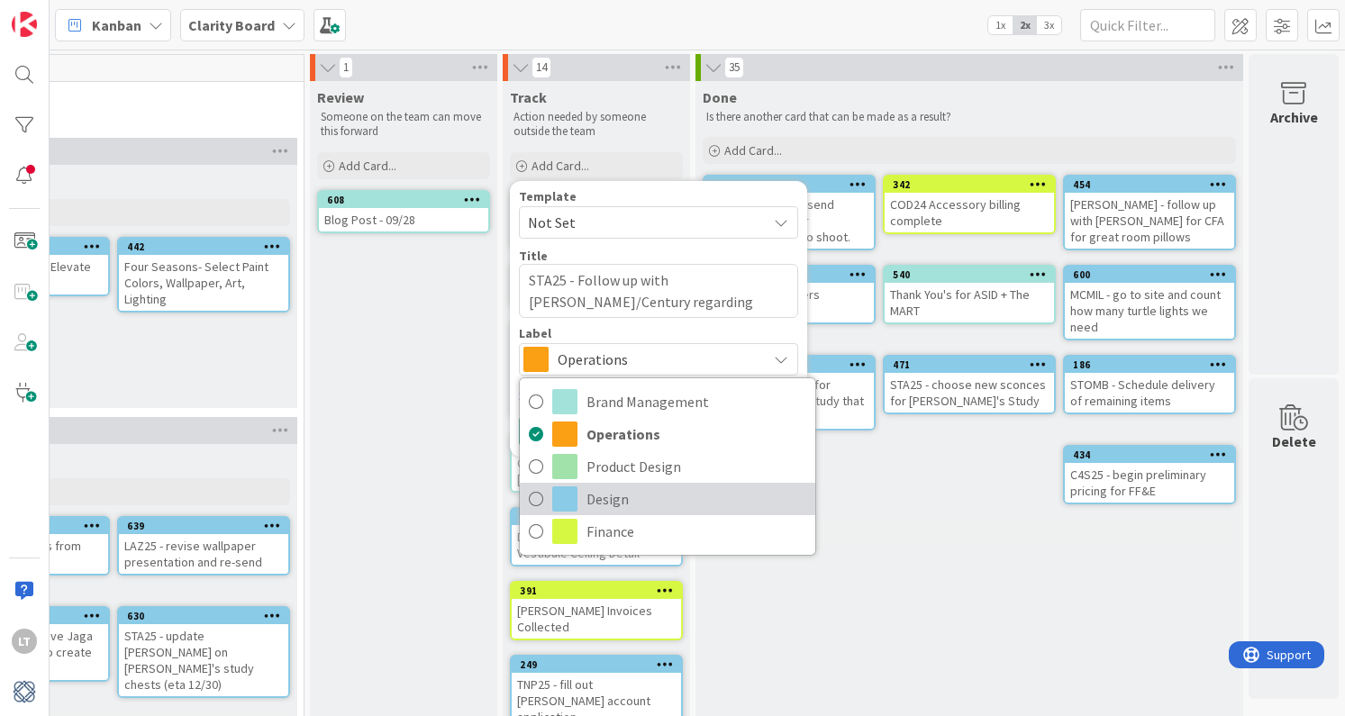
drag, startPoint x: 618, startPoint y: 494, endPoint x: 619, endPoint y: 474, distance: 19.8
click at [618, 494] on span "Design" at bounding box center [697, 499] width 220 height 27
type textarea "x"
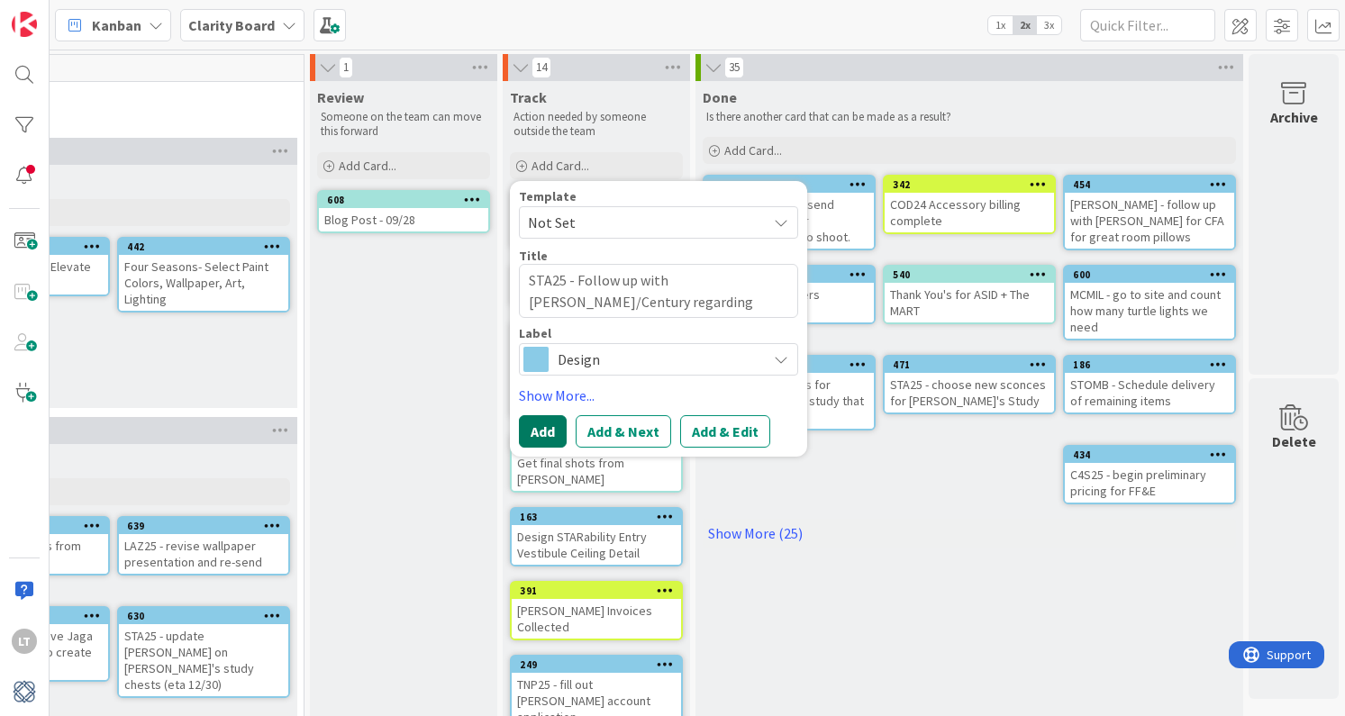
click at [541, 433] on button "Add" at bounding box center [543, 431] width 48 height 32
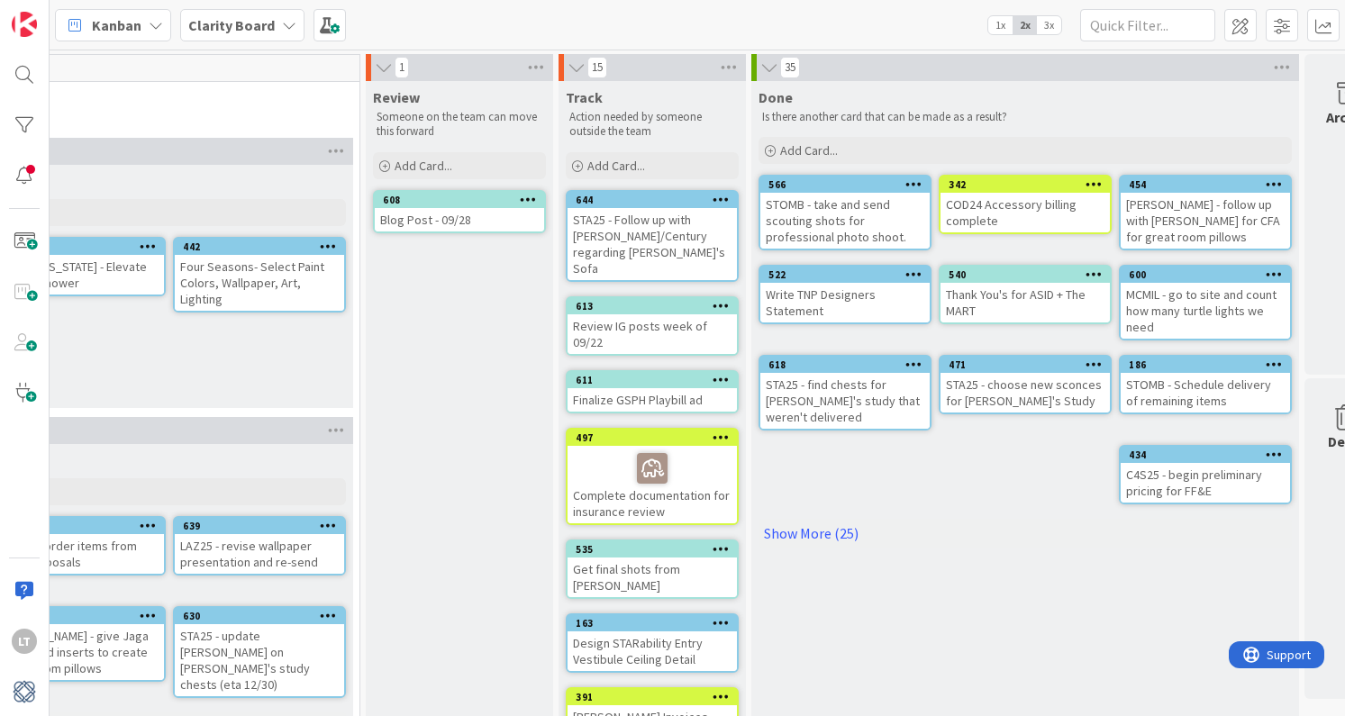
scroll to position [0, 1769]
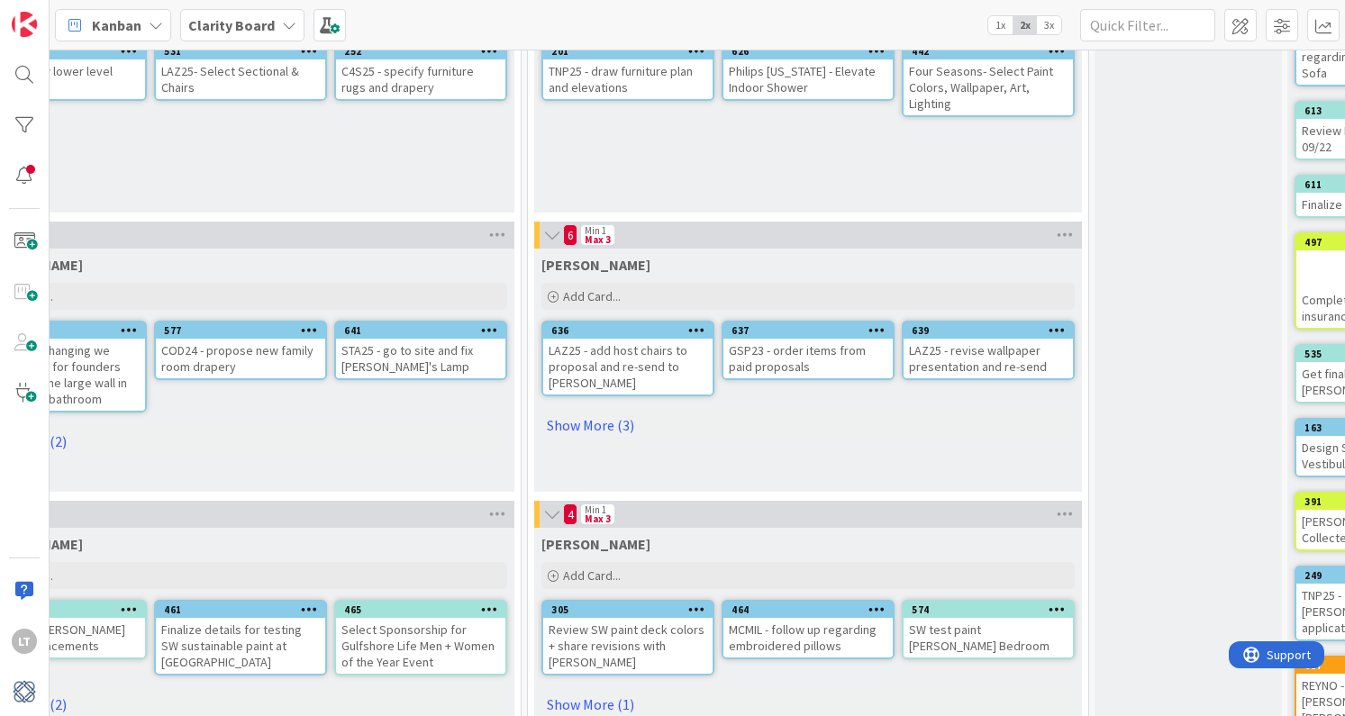
scroll to position [214, 1039]
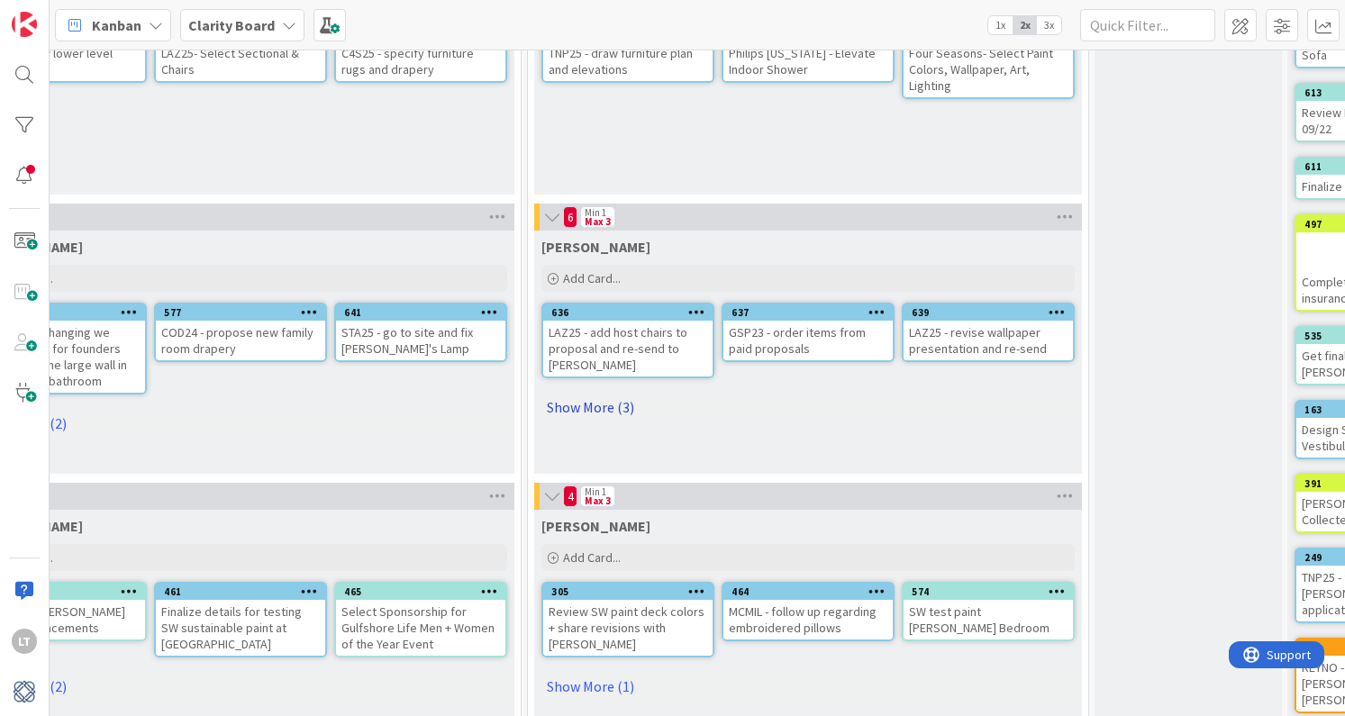
click at [594, 393] on link "Show More (3)" at bounding box center [809, 407] width 534 height 29
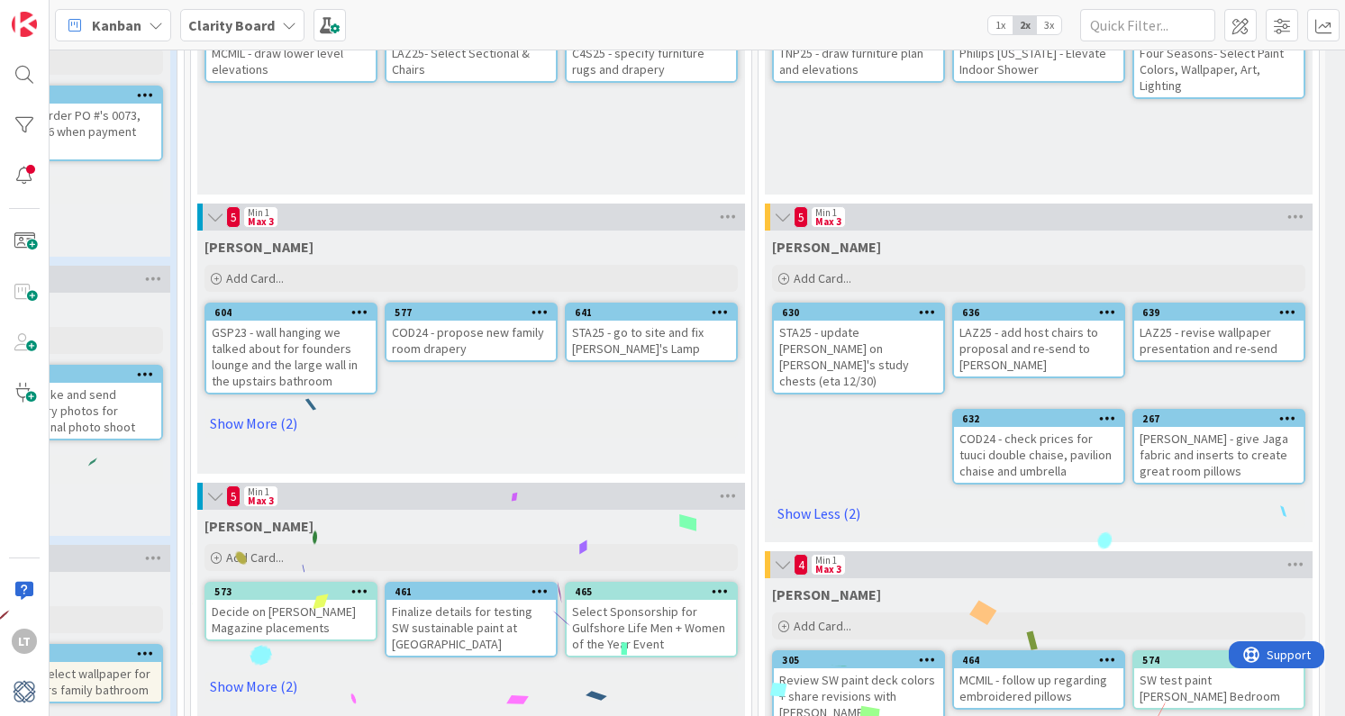
scroll to position [214, 890]
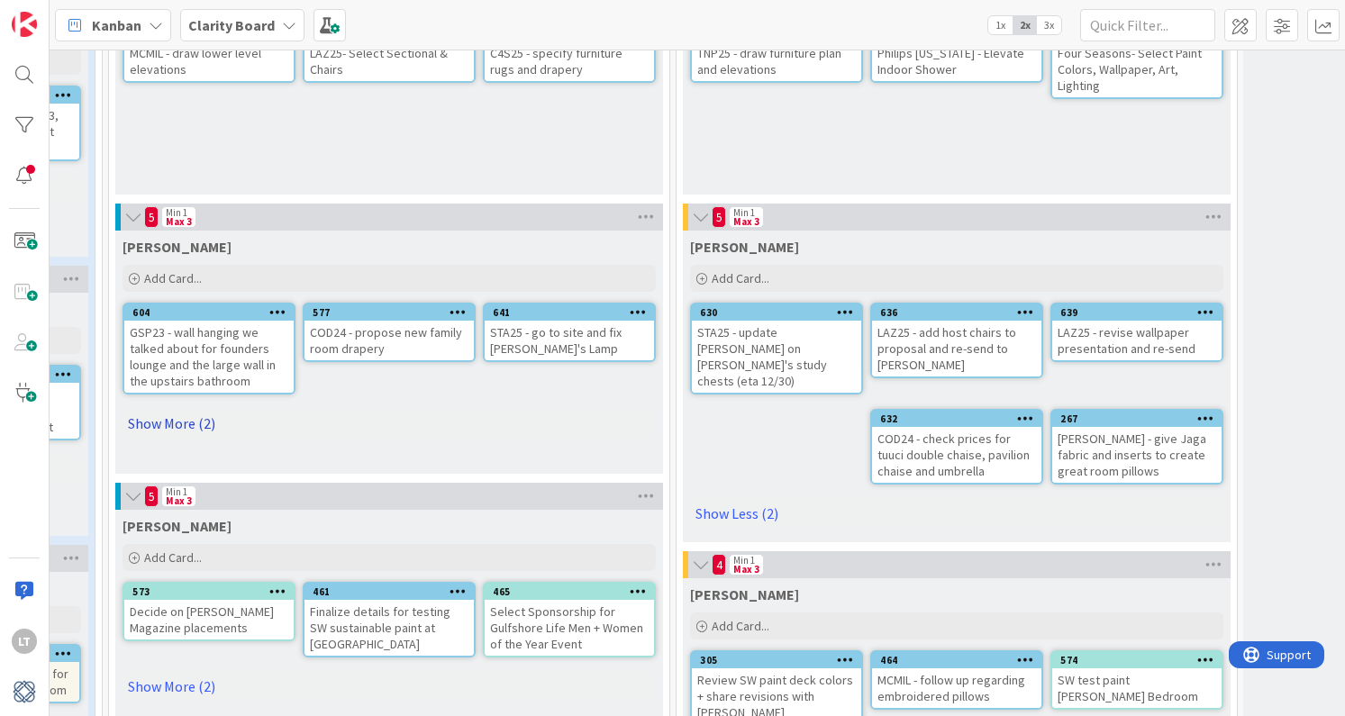
click at [167, 424] on link "Show More (2)" at bounding box center [390, 423] width 534 height 29
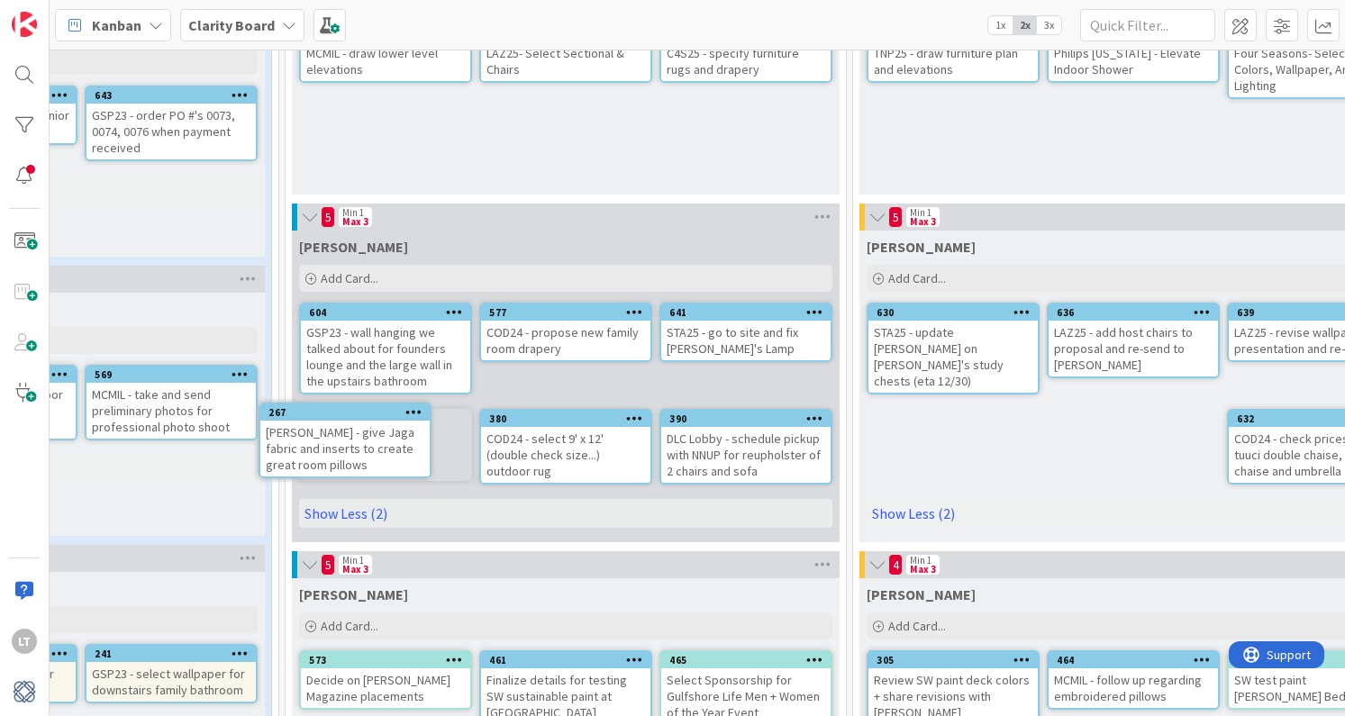
scroll to position [214, 712]
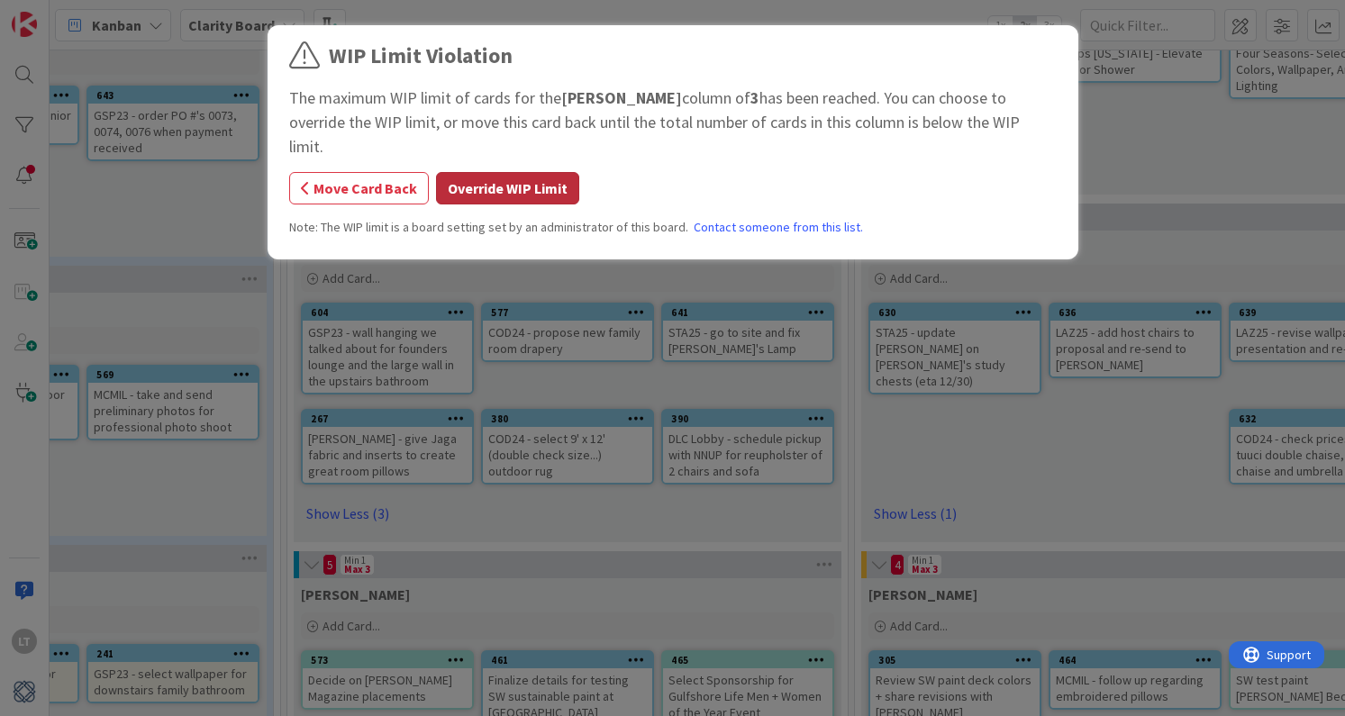
click at [542, 173] on button "Override WIP Limit" at bounding box center [507, 188] width 143 height 32
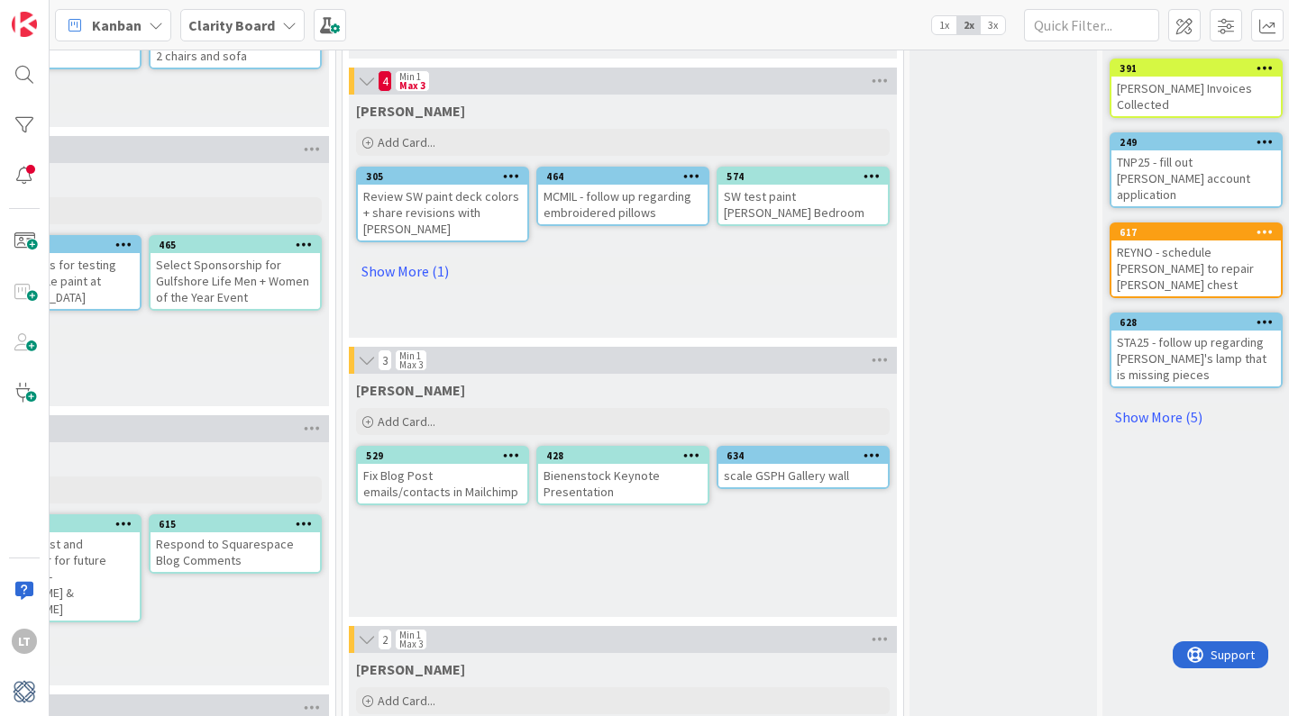
scroll to position [628, 1225]
click at [408, 258] on link "Show More (1)" at bounding box center [623, 272] width 534 height 29
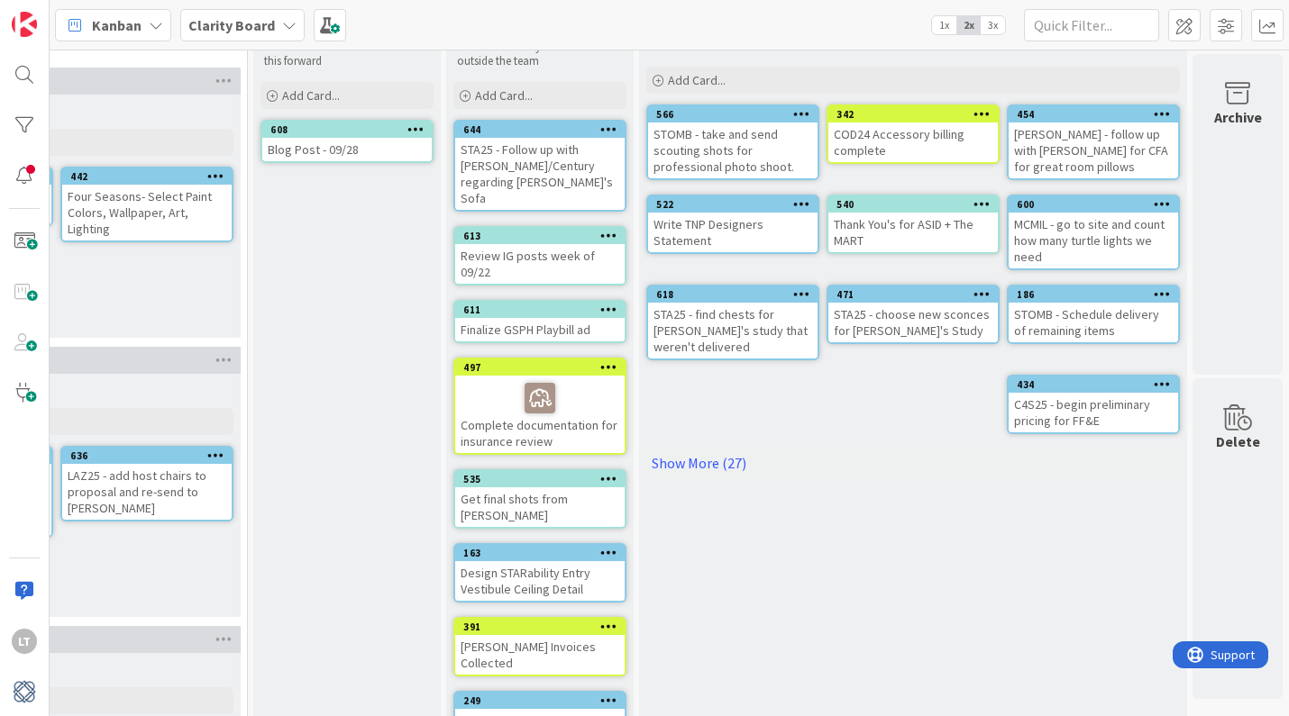
scroll to position [0, 1881]
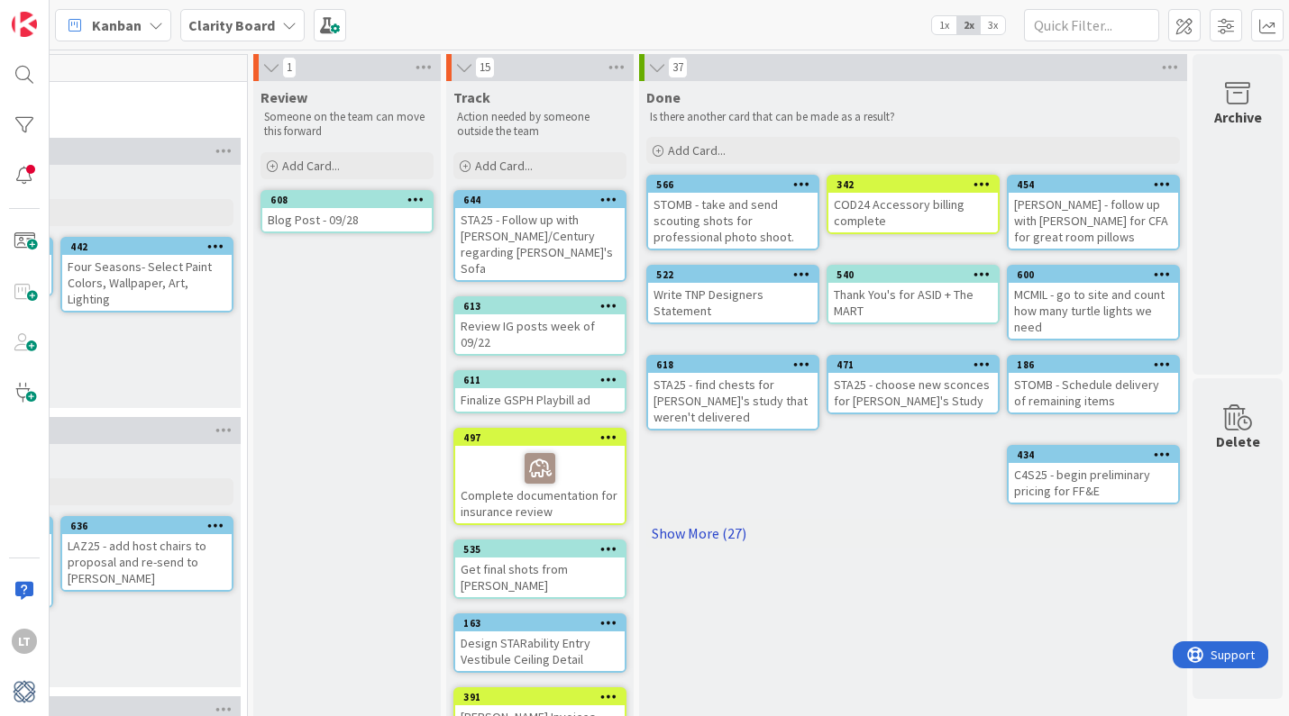
click at [692, 520] on link "Show More (27)" at bounding box center [913, 533] width 534 height 29
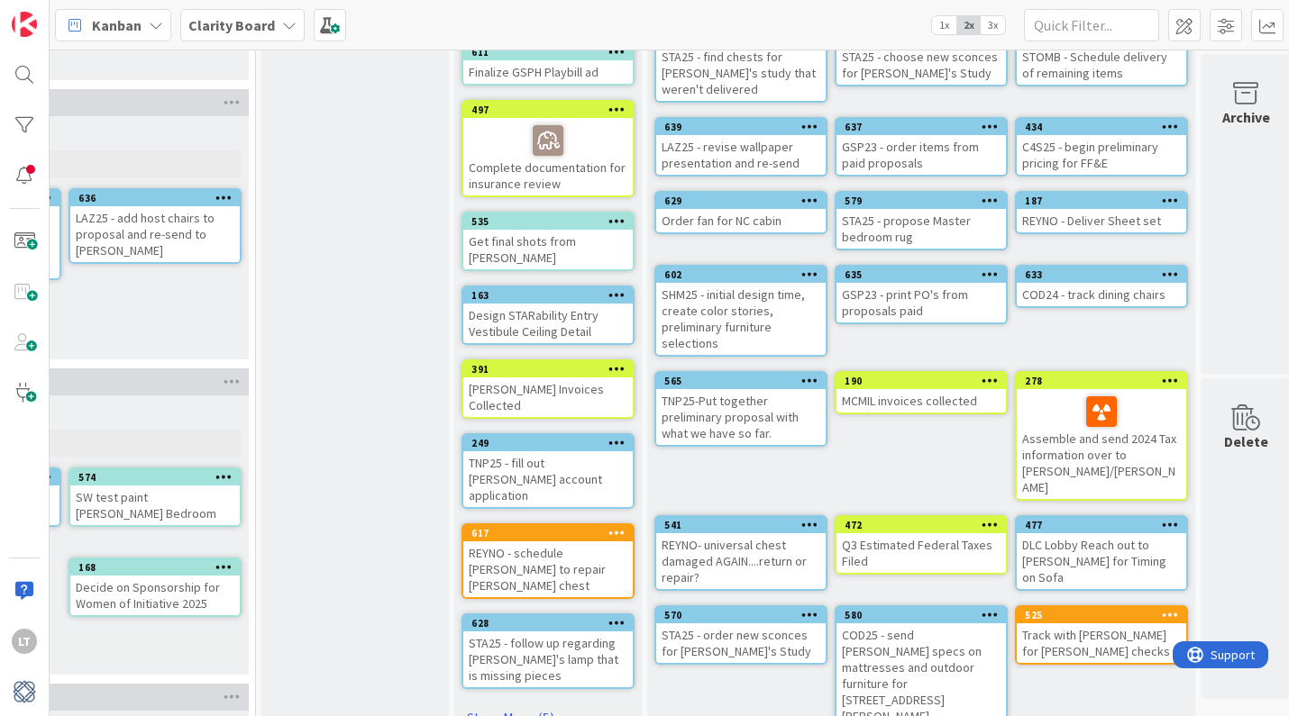
scroll to position [329, 1873]
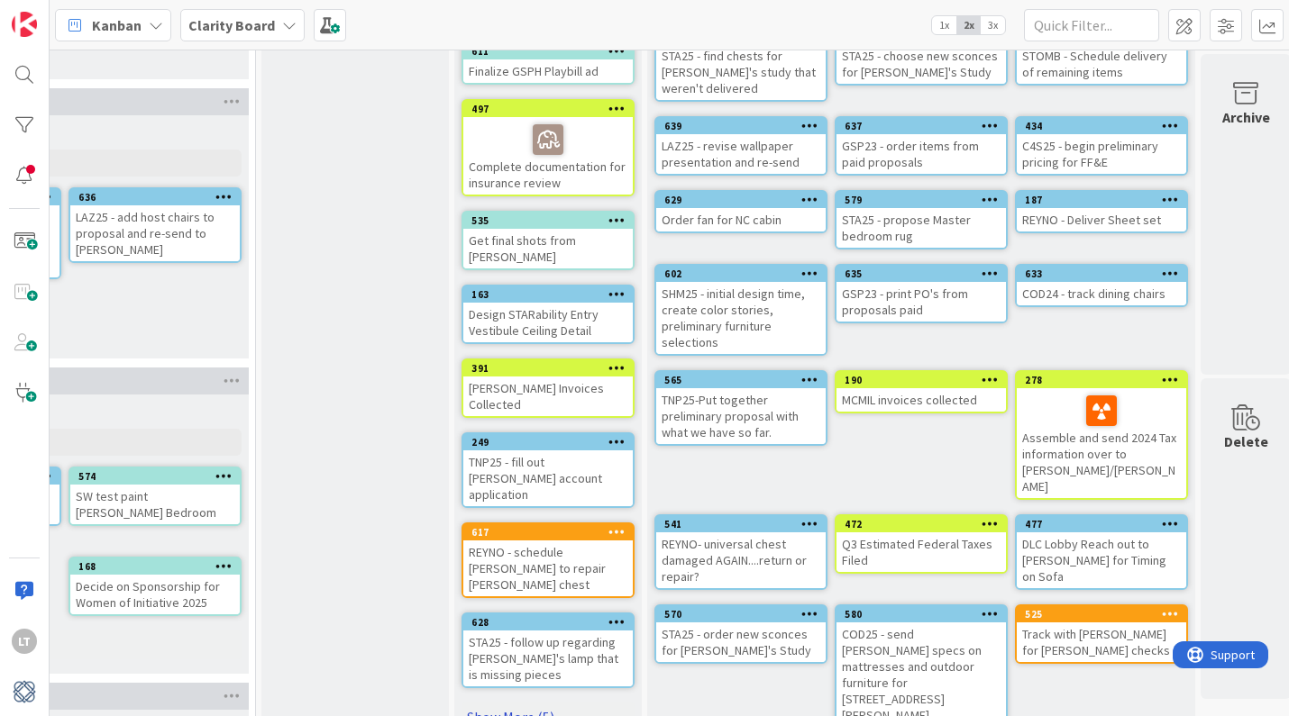
click at [506, 703] on link "Show More (5)" at bounding box center [547, 717] width 173 height 29
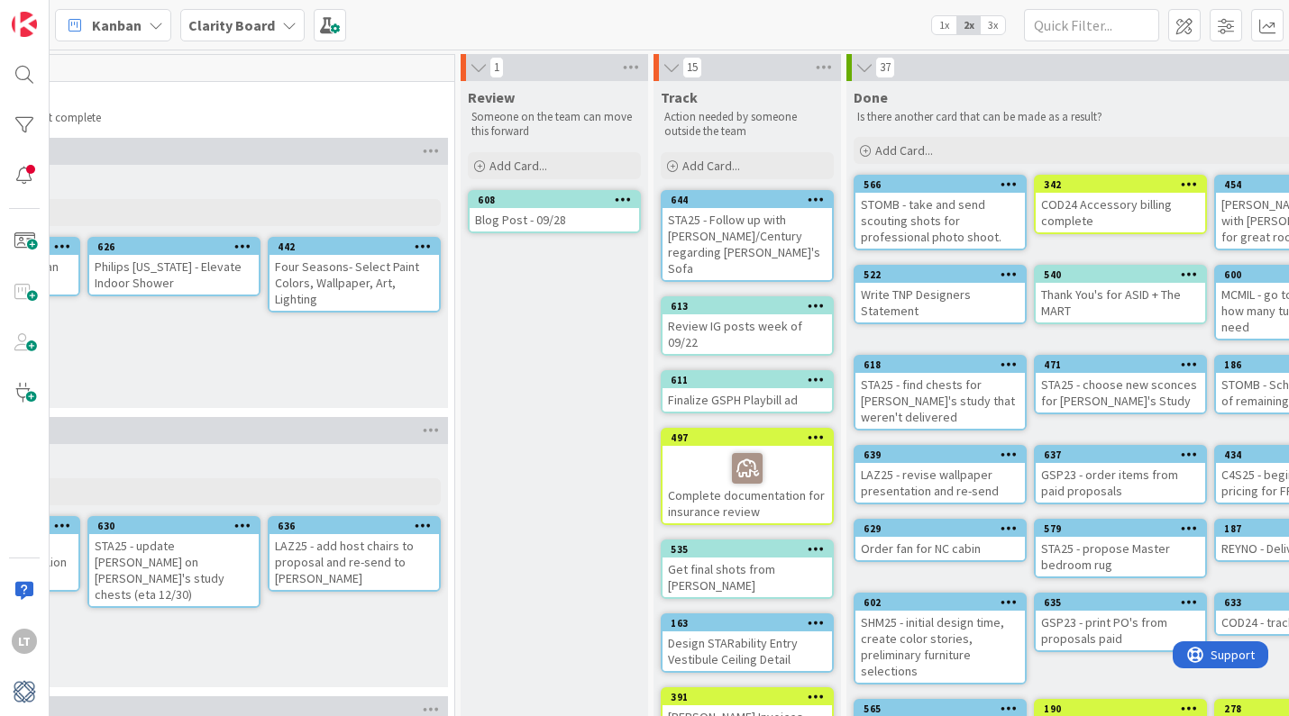
scroll to position [0, 1670]
